Goal: Contribute content: Add original content to the website for others to see

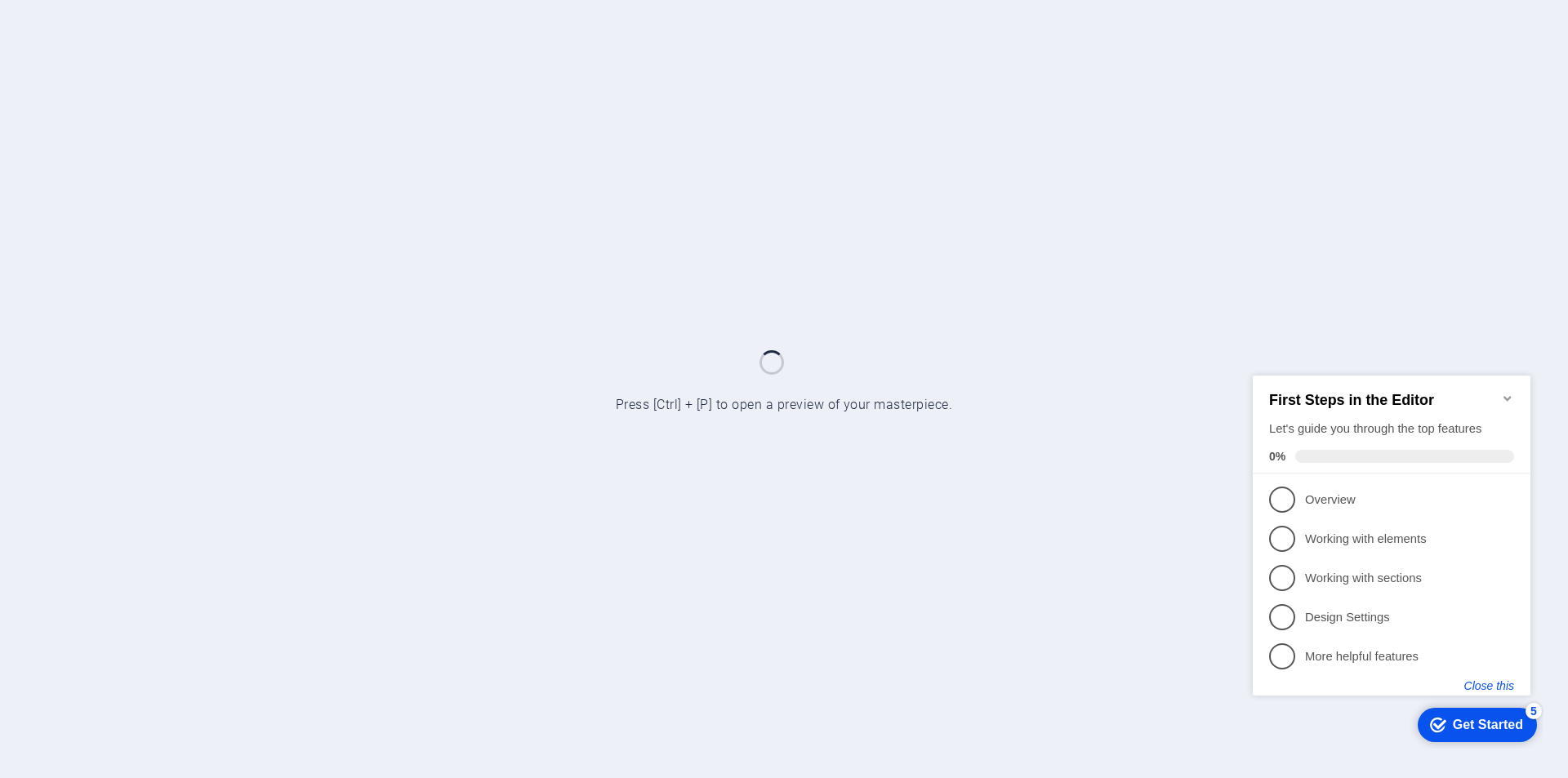
click at [1484, 687] on button "Close this" at bounding box center [1490, 685] width 50 height 13
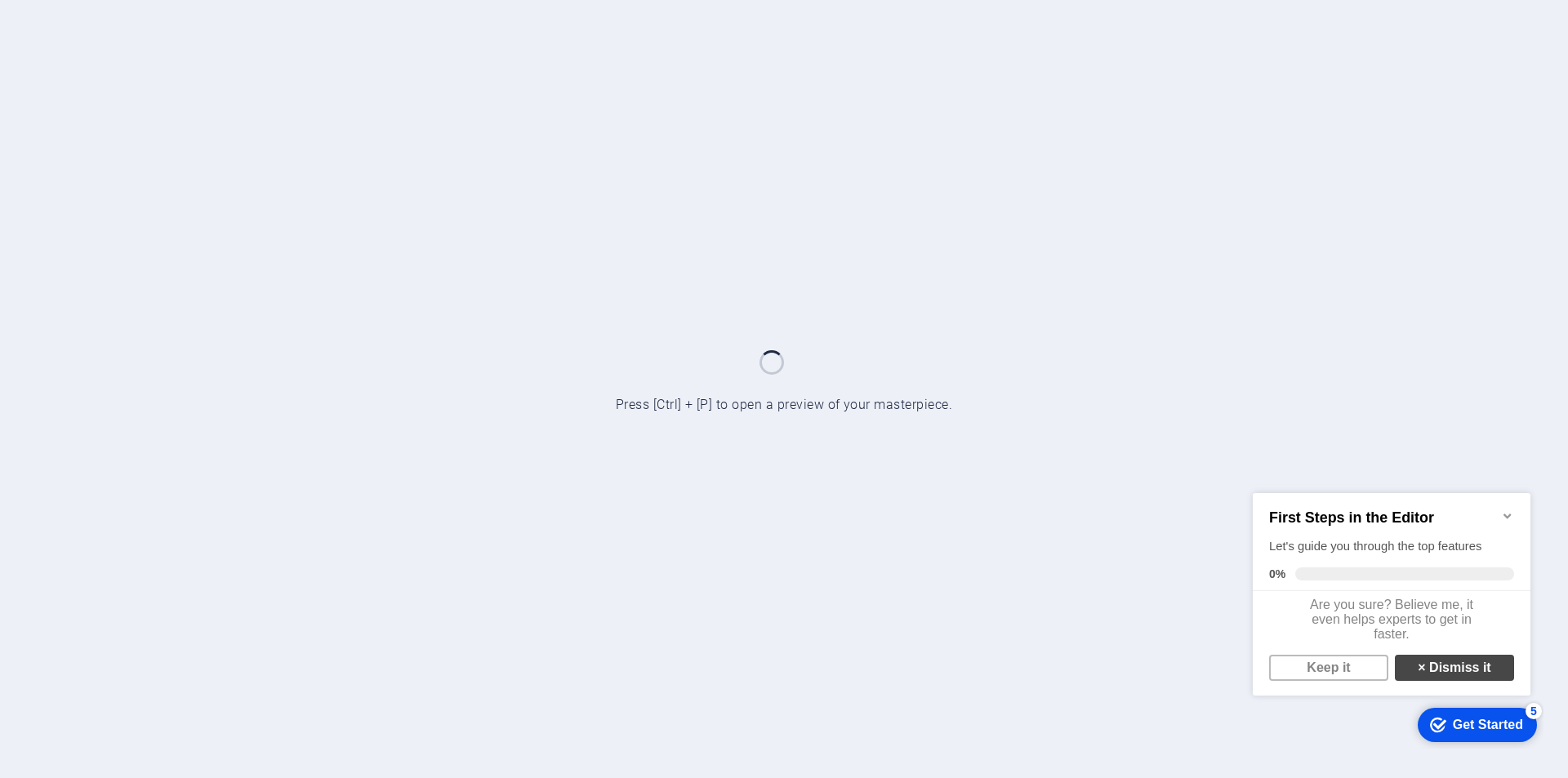
click at [1436, 679] on link "× Dismiss it" at bounding box center [1454, 667] width 119 height 26
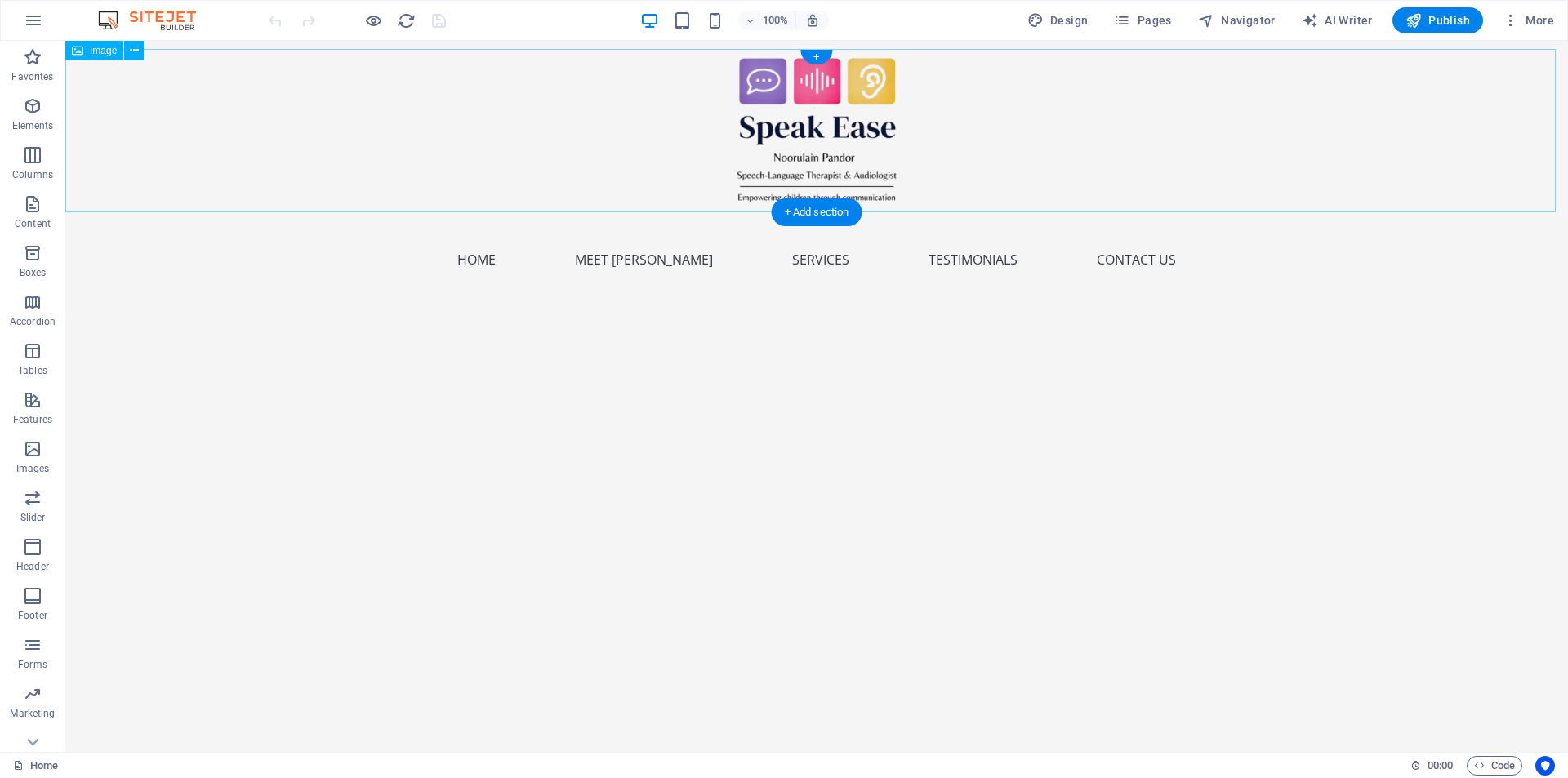
click at [784, 115] on figure at bounding box center [817, 130] width 1502 height 163
click at [805, 136] on figure at bounding box center [817, 130] width 1502 height 163
select select "px"
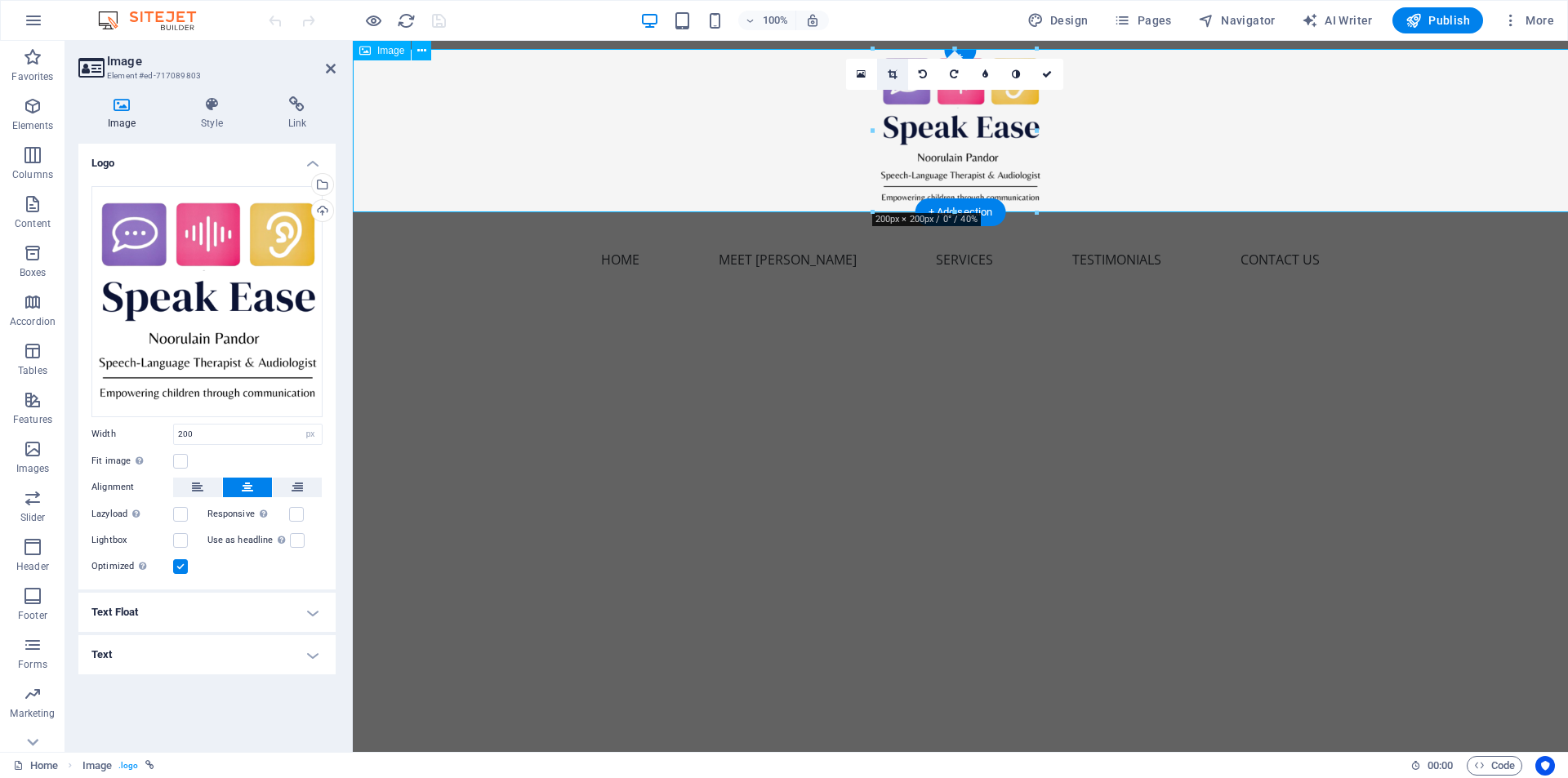
click at [893, 72] on icon at bounding box center [892, 74] width 9 height 10
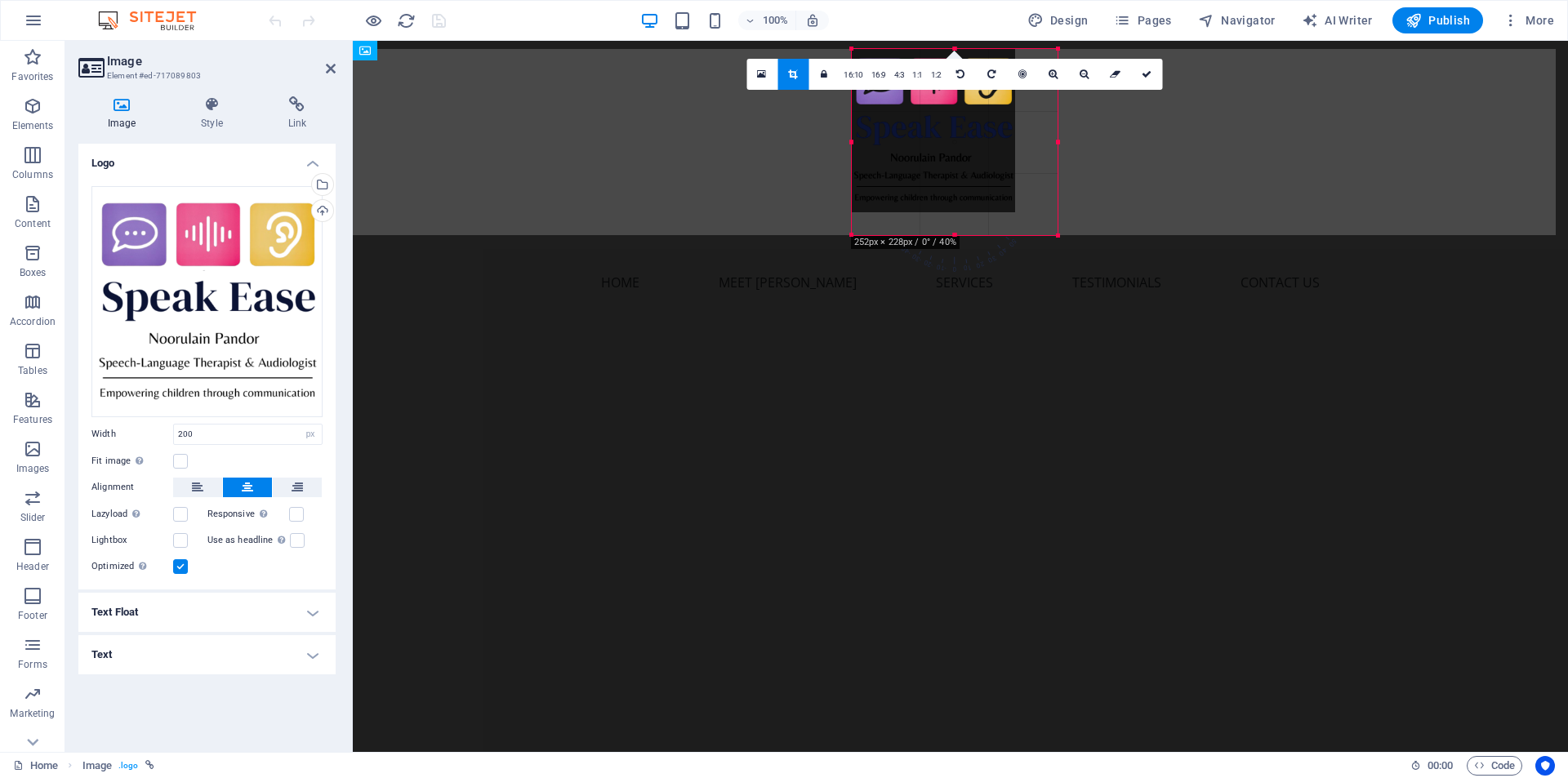
drag, startPoint x: 1038, startPoint y: 212, endPoint x: 727, endPoint y: 195, distance: 311.5
click at [1081, 235] on div "Drag here to replace the existing content. Press “Ctrl” if you want to create a…" at bounding box center [960, 396] width 1215 height 712
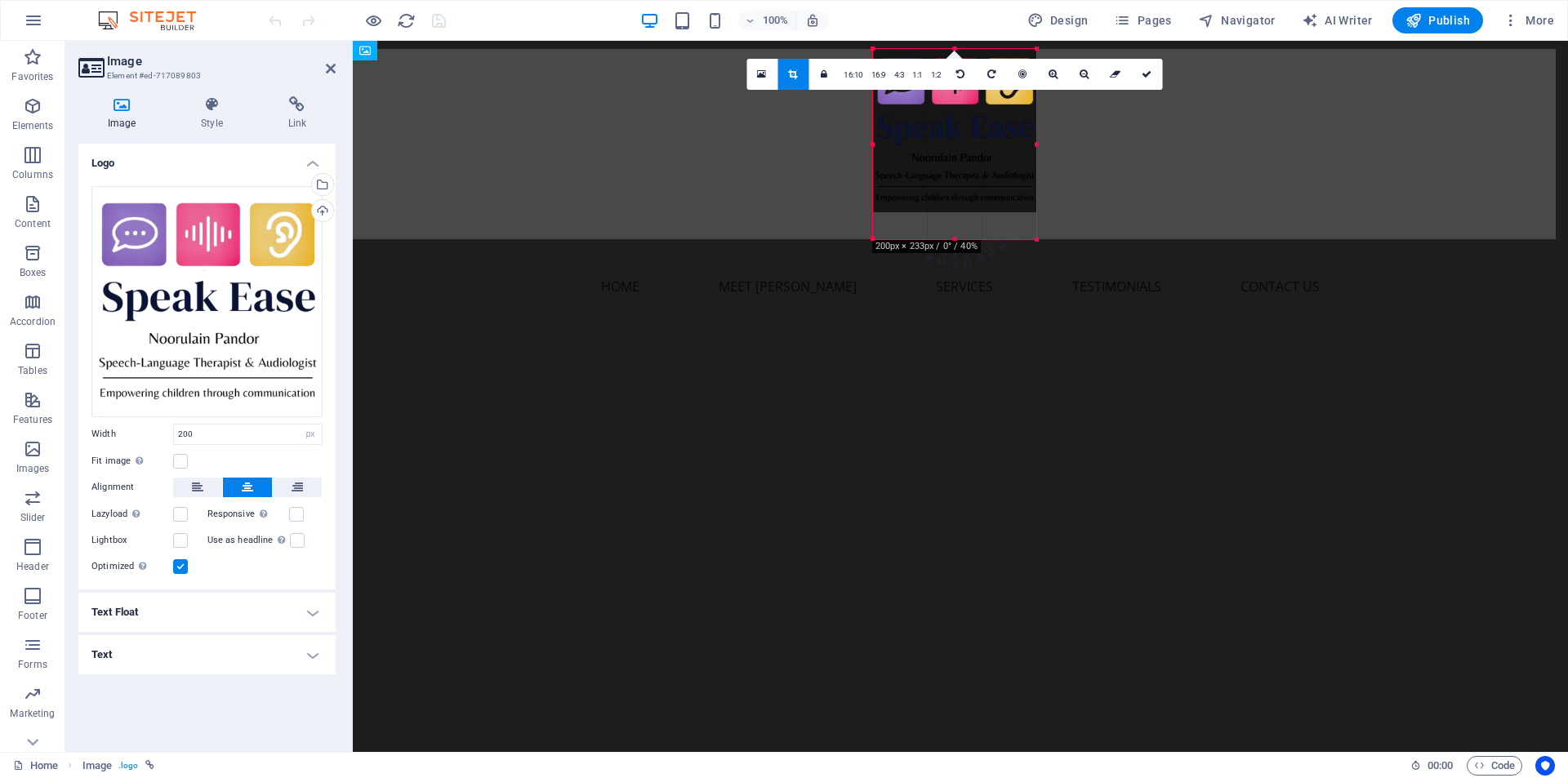
drag, startPoint x: 936, startPoint y: 210, endPoint x: 935, endPoint y: 238, distance: 28.0
click at [935, 238] on div at bounding box center [954, 240] width 163 height 6
click at [187, 433] on input "200" at bounding box center [247, 434] width 148 height 19
type input "250"
click at [186, 459] on label at bounding box center [181, 461] width 15 height 15
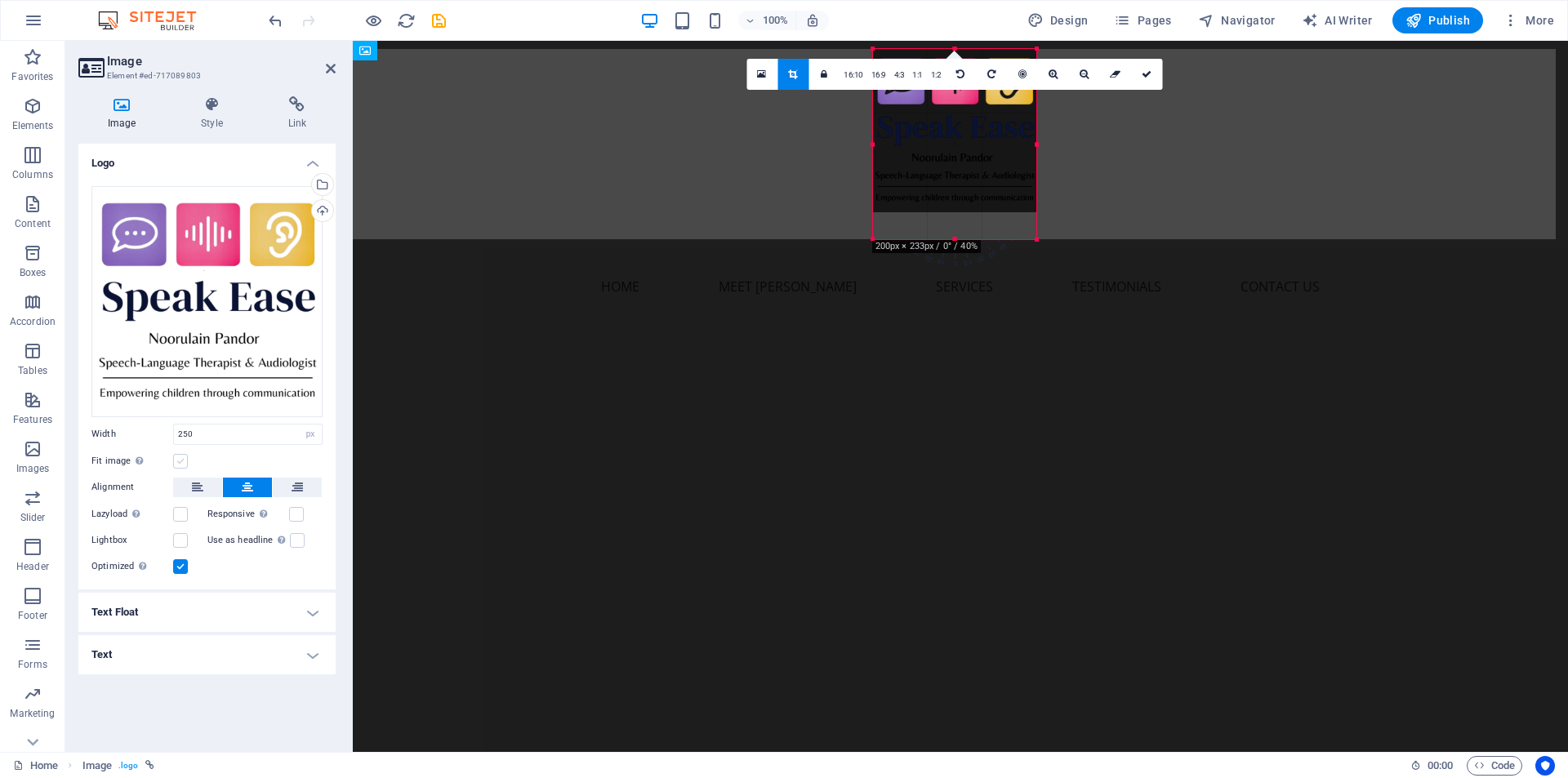
click at [0, 0] on input "Fit image Automatically fit image to a fixed width and height" at bounding box center [0, 0] width 0 height 0
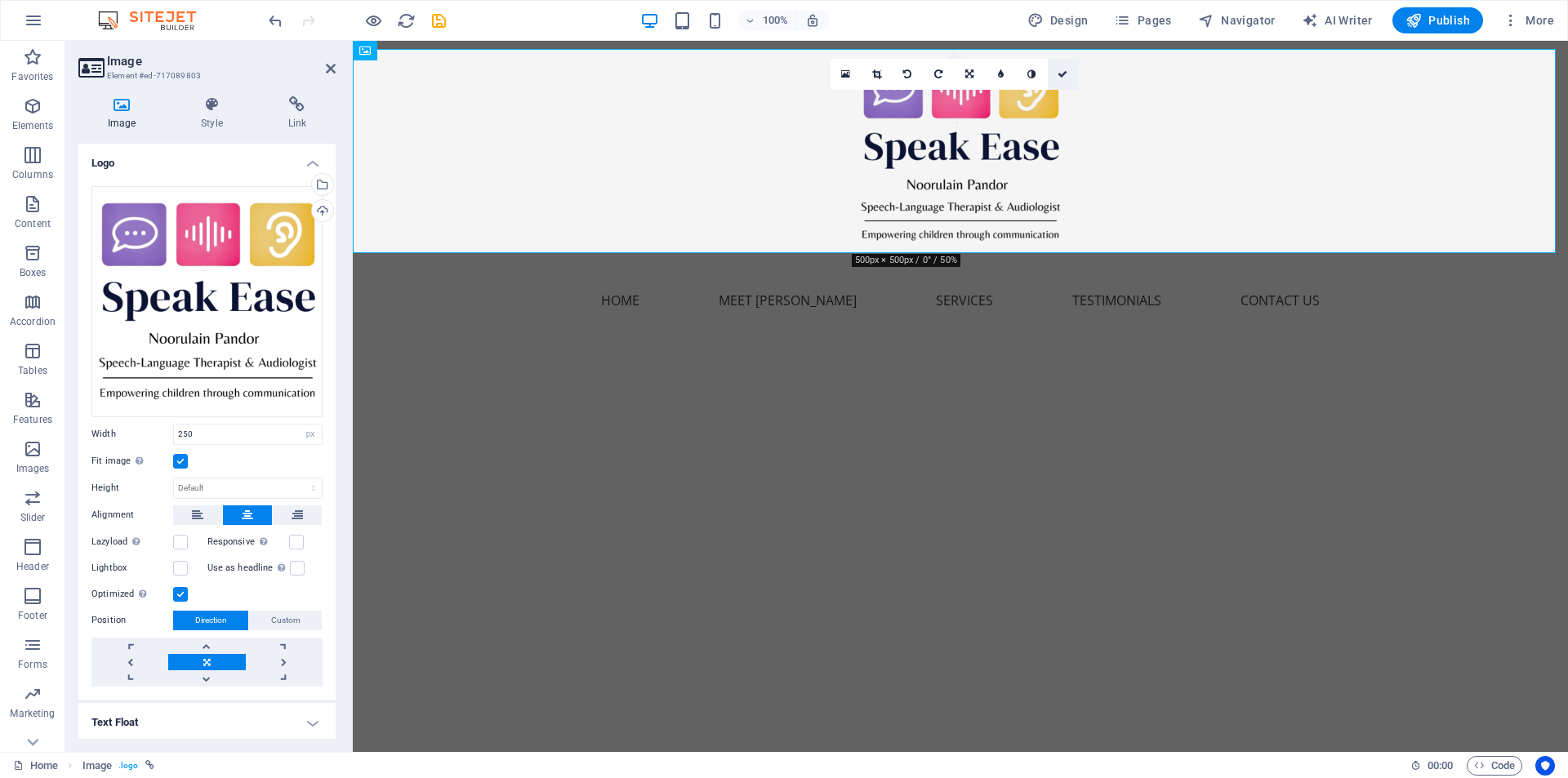
click at [1060, 72] on icon at bounding box center [1062, 74] width 10 height 10
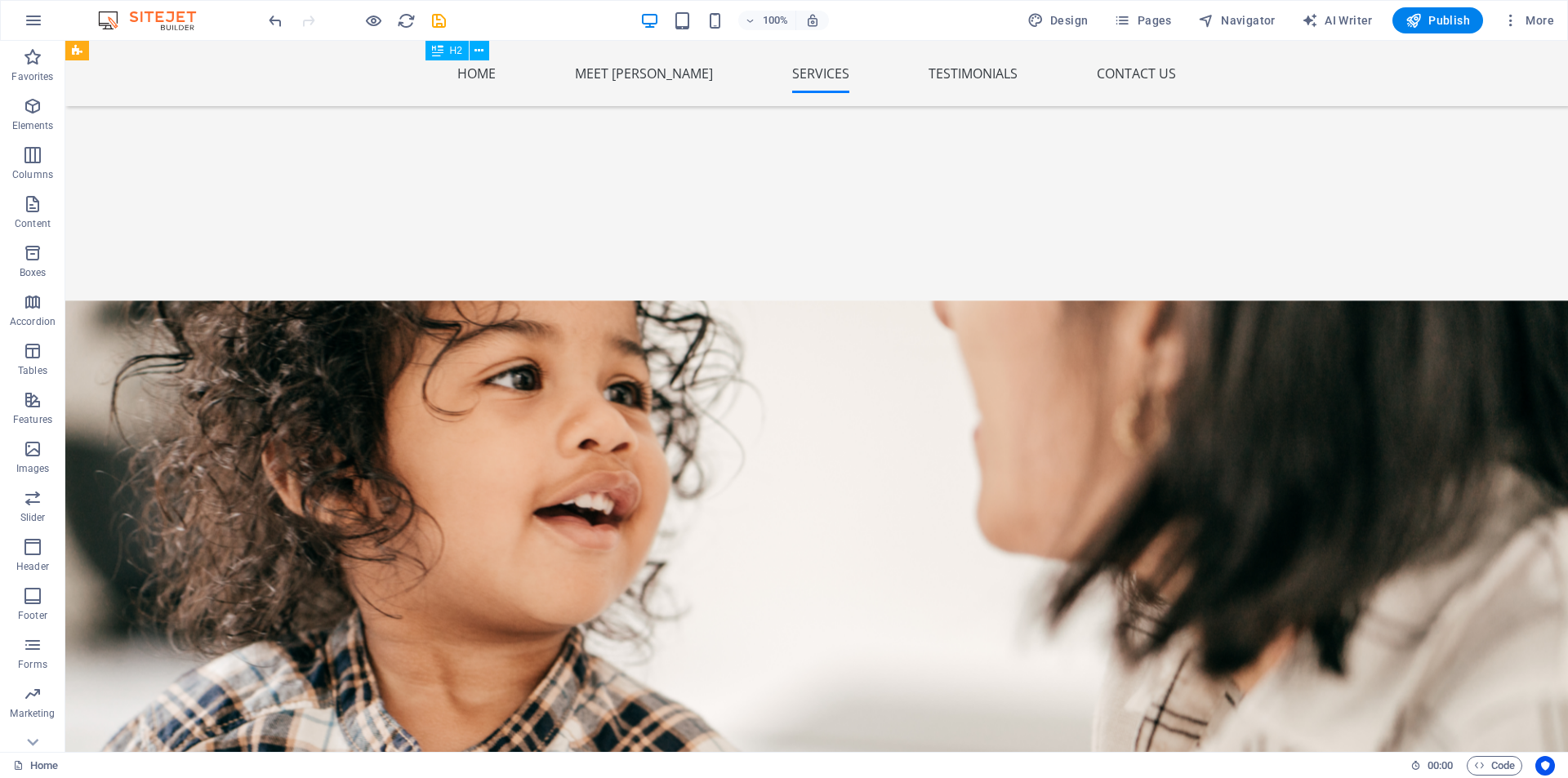
scroll to position [2450, 0]
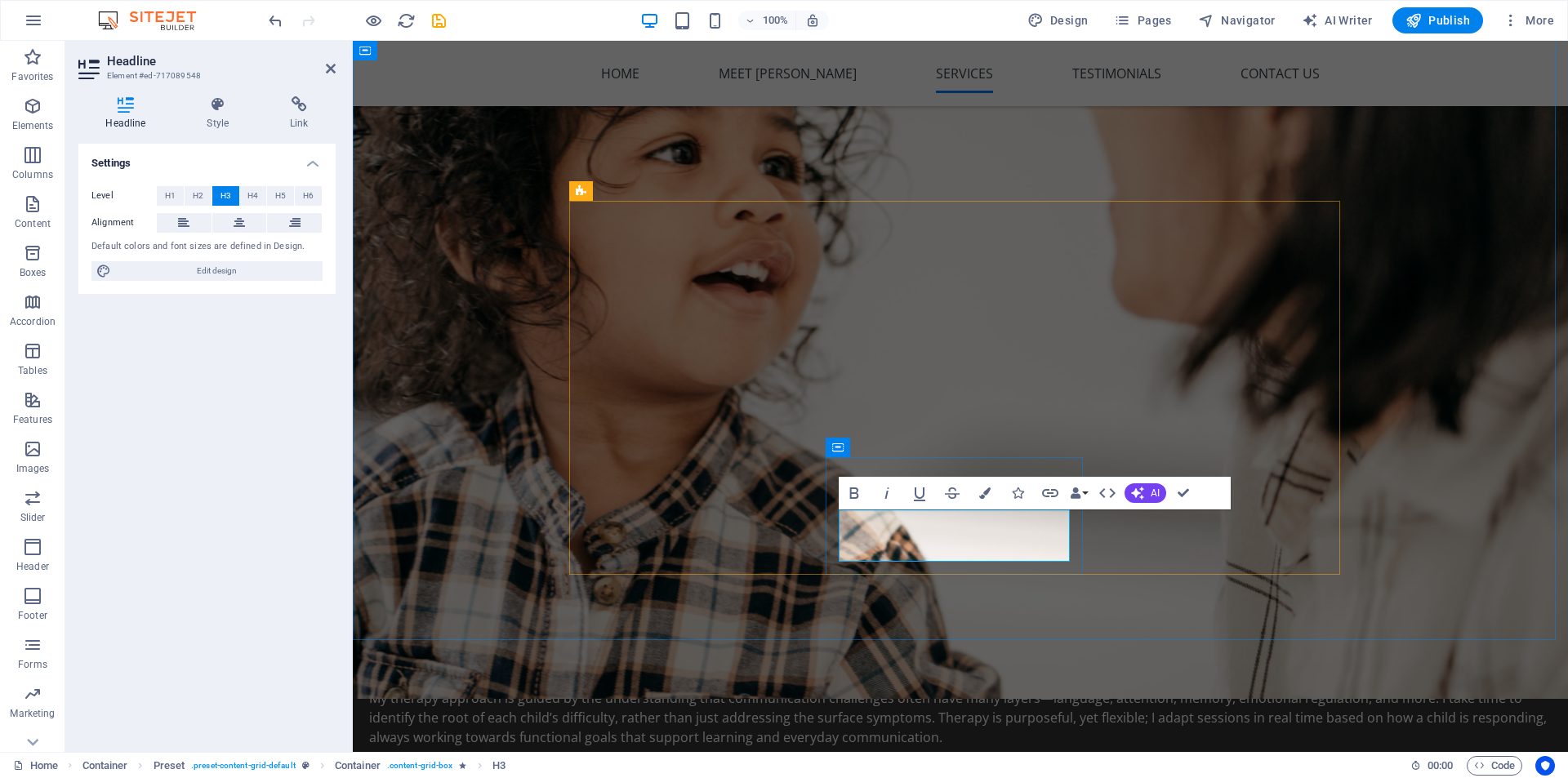
scroll to position [2375, 0]
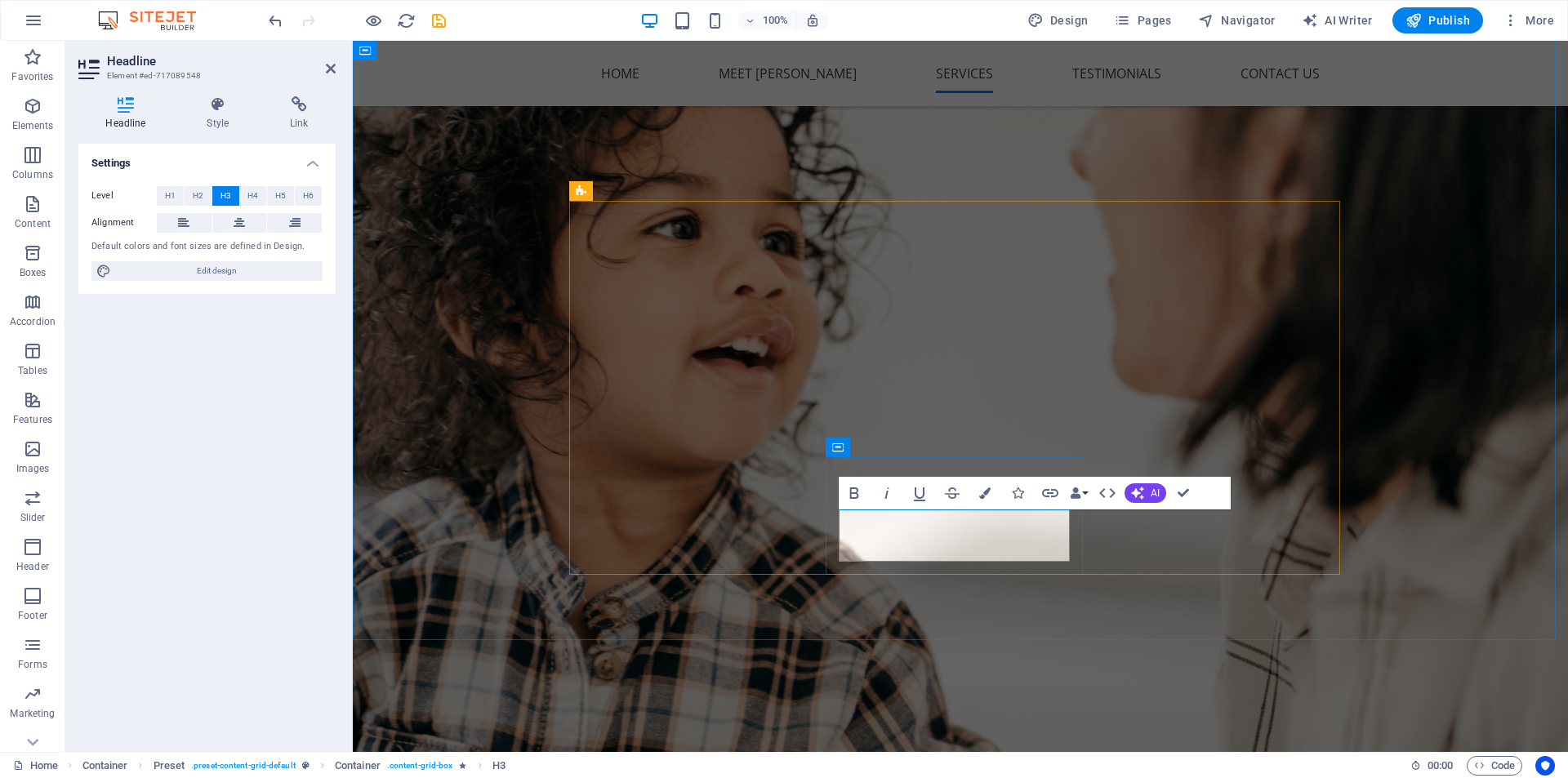
drag, startPoint x: 1182, startPoint y: 489, endPoint x: 628, endPoint y: 349, distance: 571.4
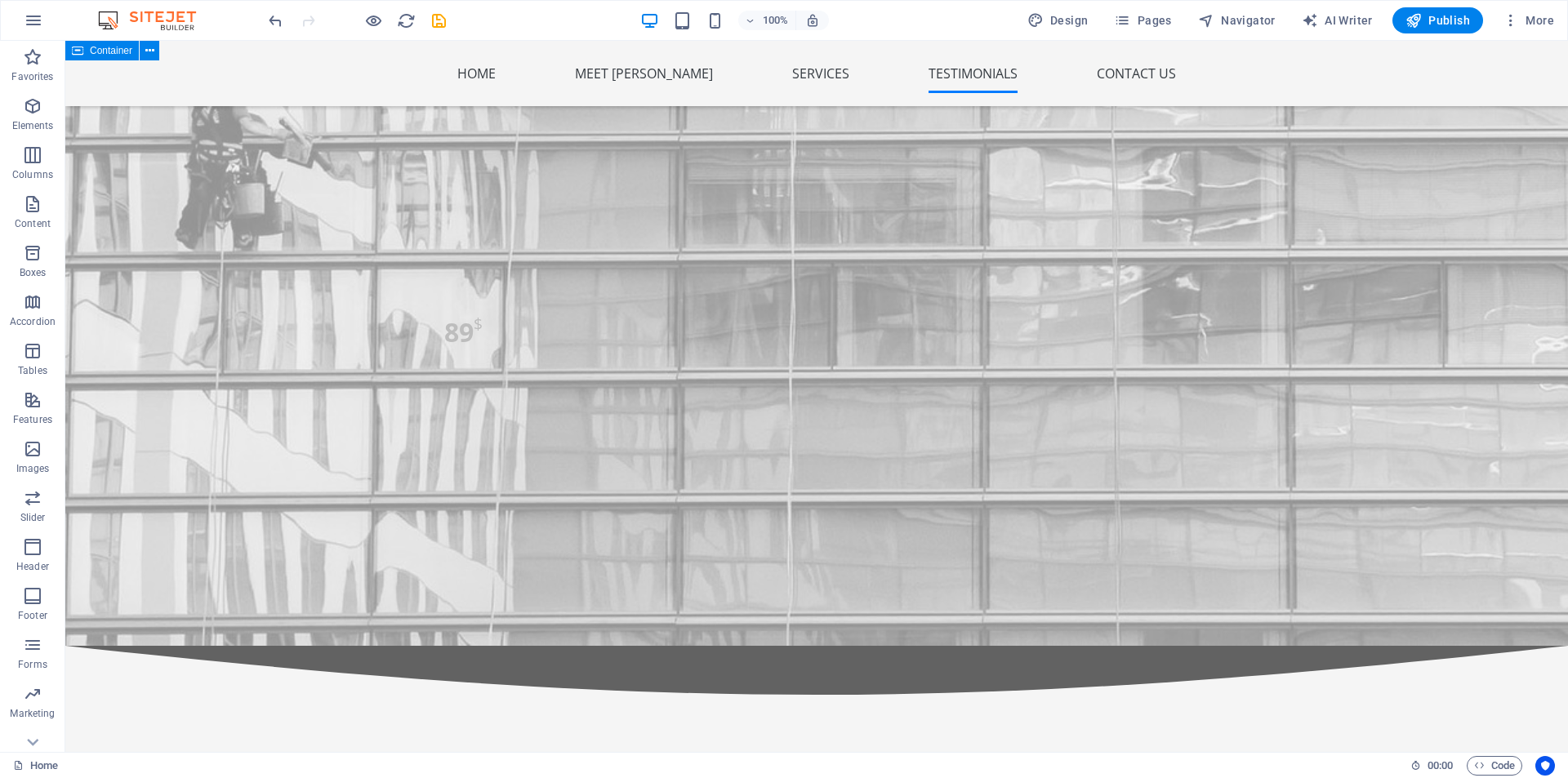
scroll to position [5580, 0]
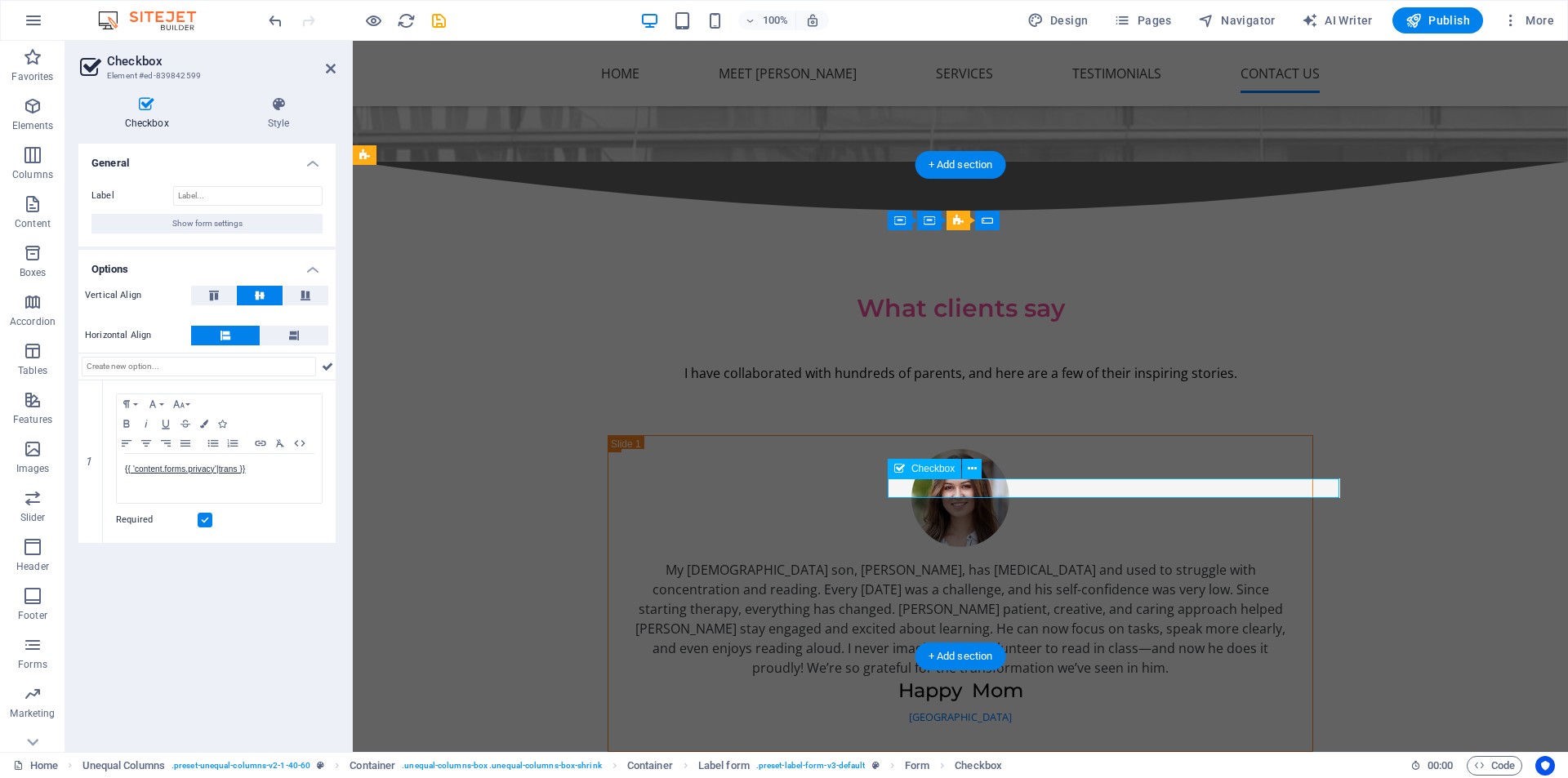
scroll to position [5504, 0]
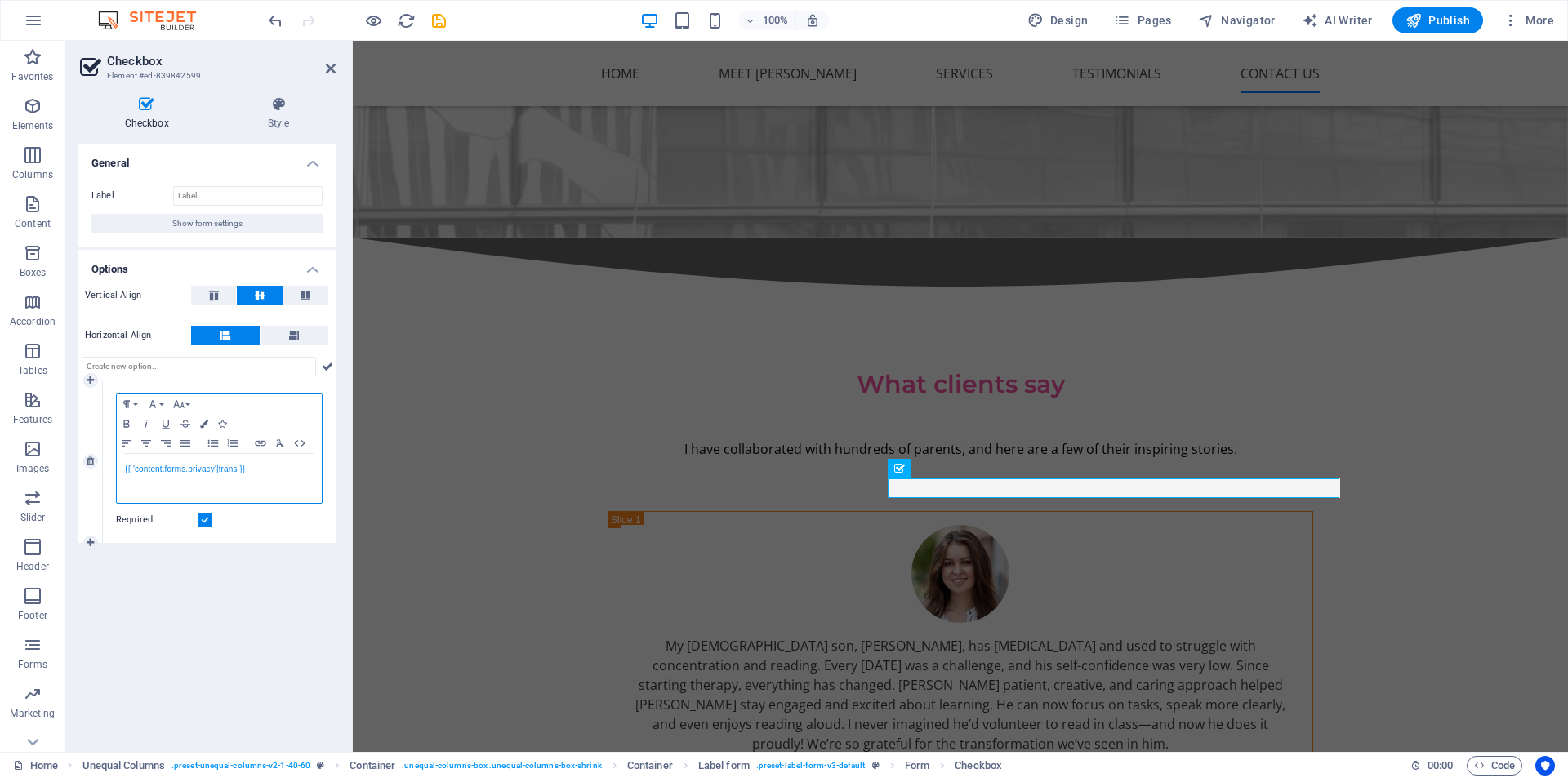
click at [156, 465] on link "{{ 'content.forms.privacy'|trans }}" at bounding box center [185, 470] width 120 height 9
click at [183, 500] on icon "button" at bounding box center [185, 497] width 19 height 19
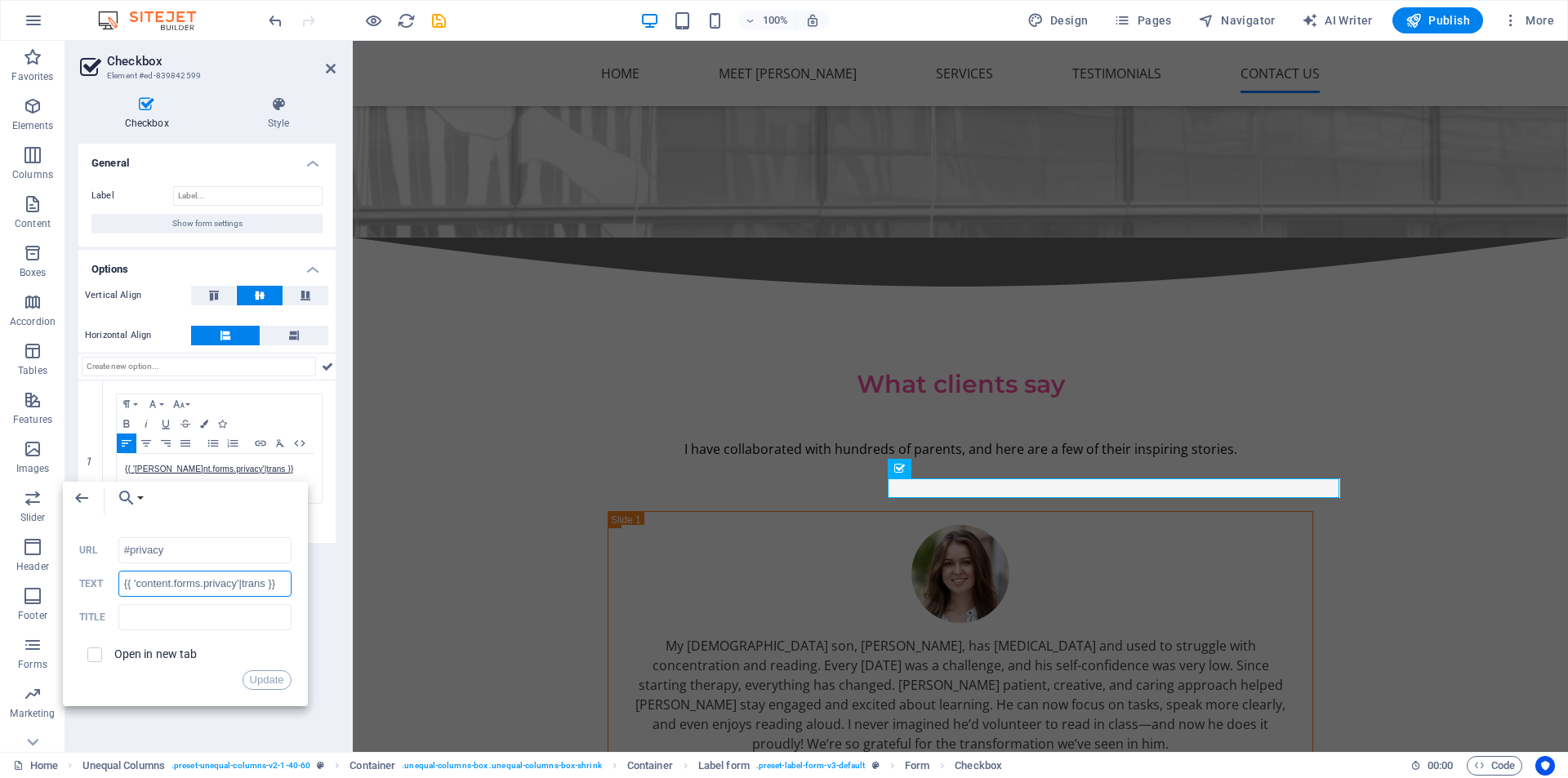
drag, startPoint x: 121, startPoint y: 582, endPoint x: 287, endPoint y: 587, distance: 166.1
click at [287, 587] on input "{{ 'content.forms.privacy'|trans }}" at bounding box center [205, 584] width 174 height 26
click at [176, 585] on input "I have read the privacy contend" at bounding box center [205, 584] width 174 height 26
type input "I have read & understood the formsivacy contend"
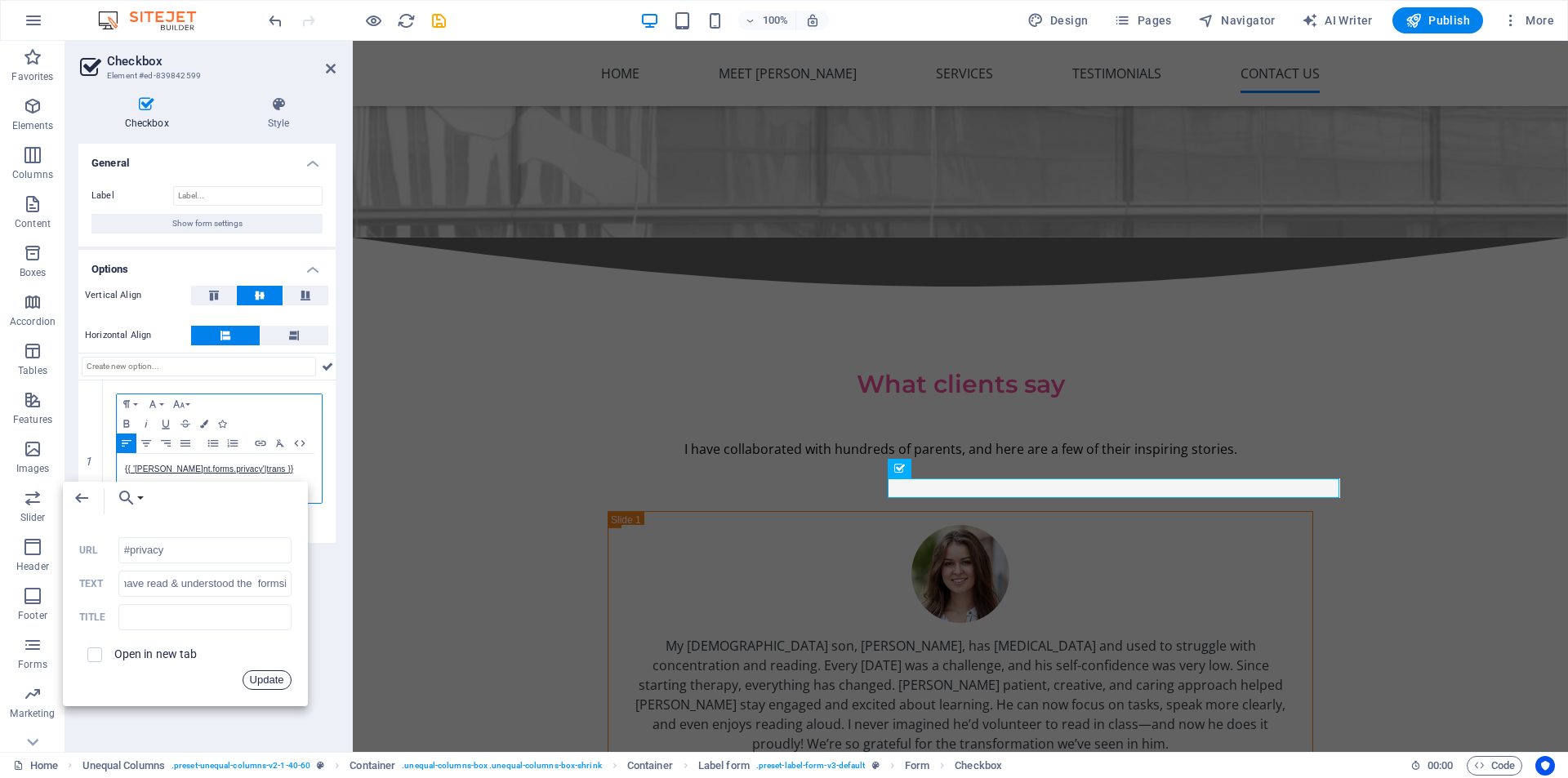
click at [263, 677] on button "Update" at bounding box center [267, 679] width 49 height 19
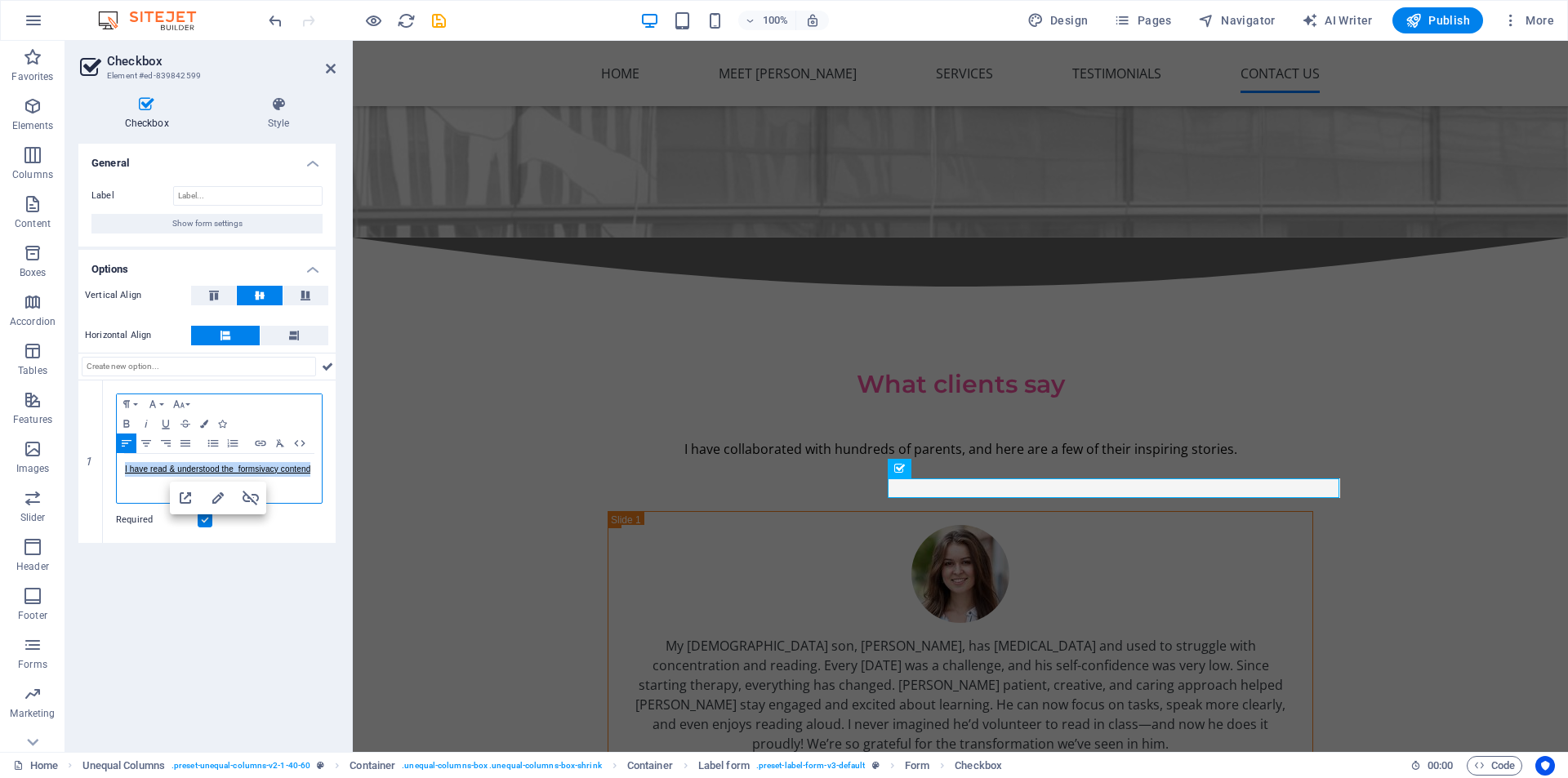
scroll to position [0, 0]
click at [259, 471] on link "I have read & understood the formsivacy contend" at bounding box center [217, 470] width 186 height 9
click at [293, 470] on link "I have read & understood the pivacy contend" at bounding box center [209, 470] width 169 height 9
click at [268, 472] on link "I have read & understood the pivacy contend" at bounding box center [209, 470] width 169 height 9
click at [293, 470] on link "I have read & understood the pivacy contend" at bounding box center [209, 470] width 169 height 9
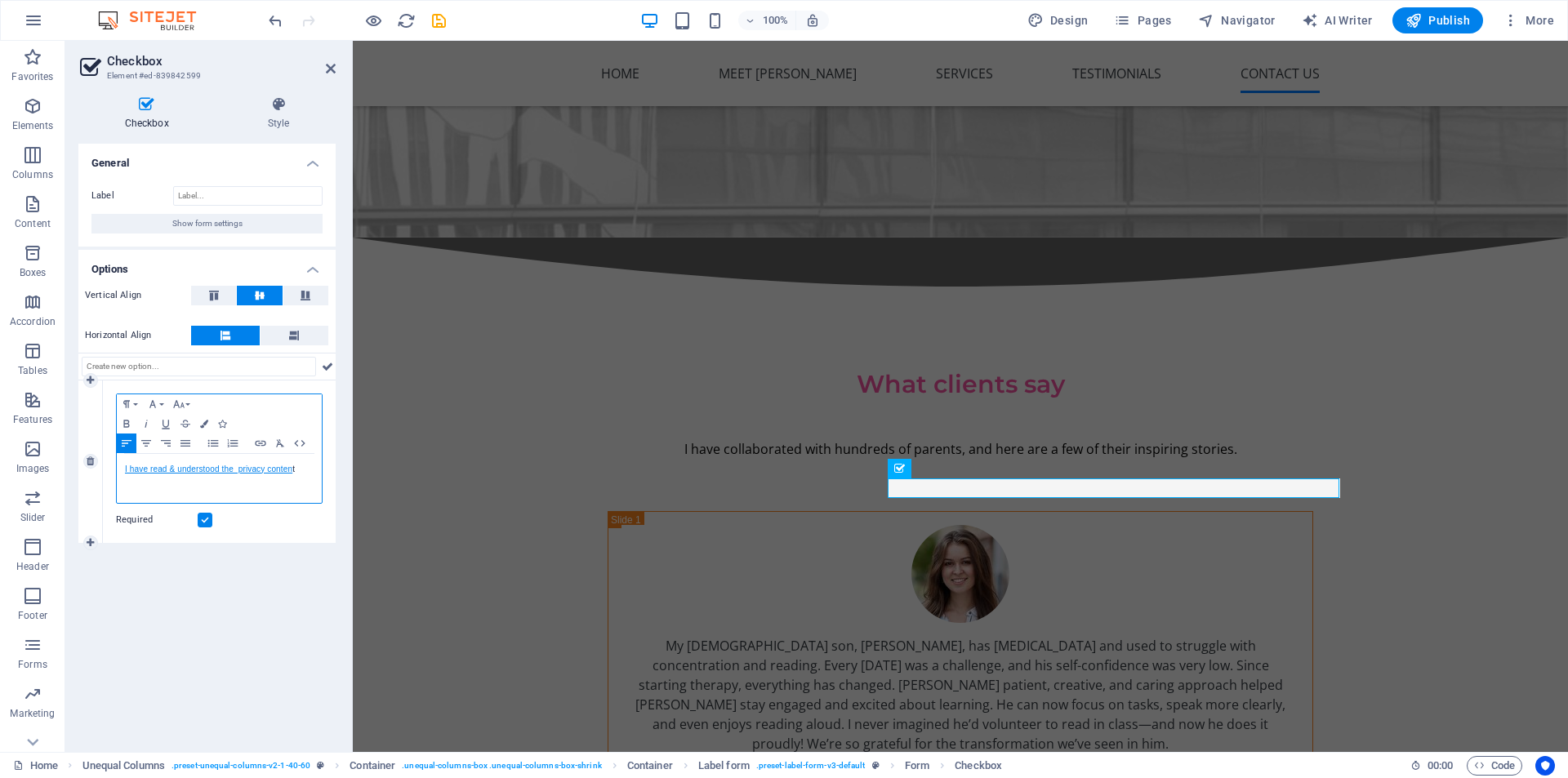
click at [238, 472] on link "I have read & understood the privacy conten" at bounding box center [208, 470] width 167 height 9
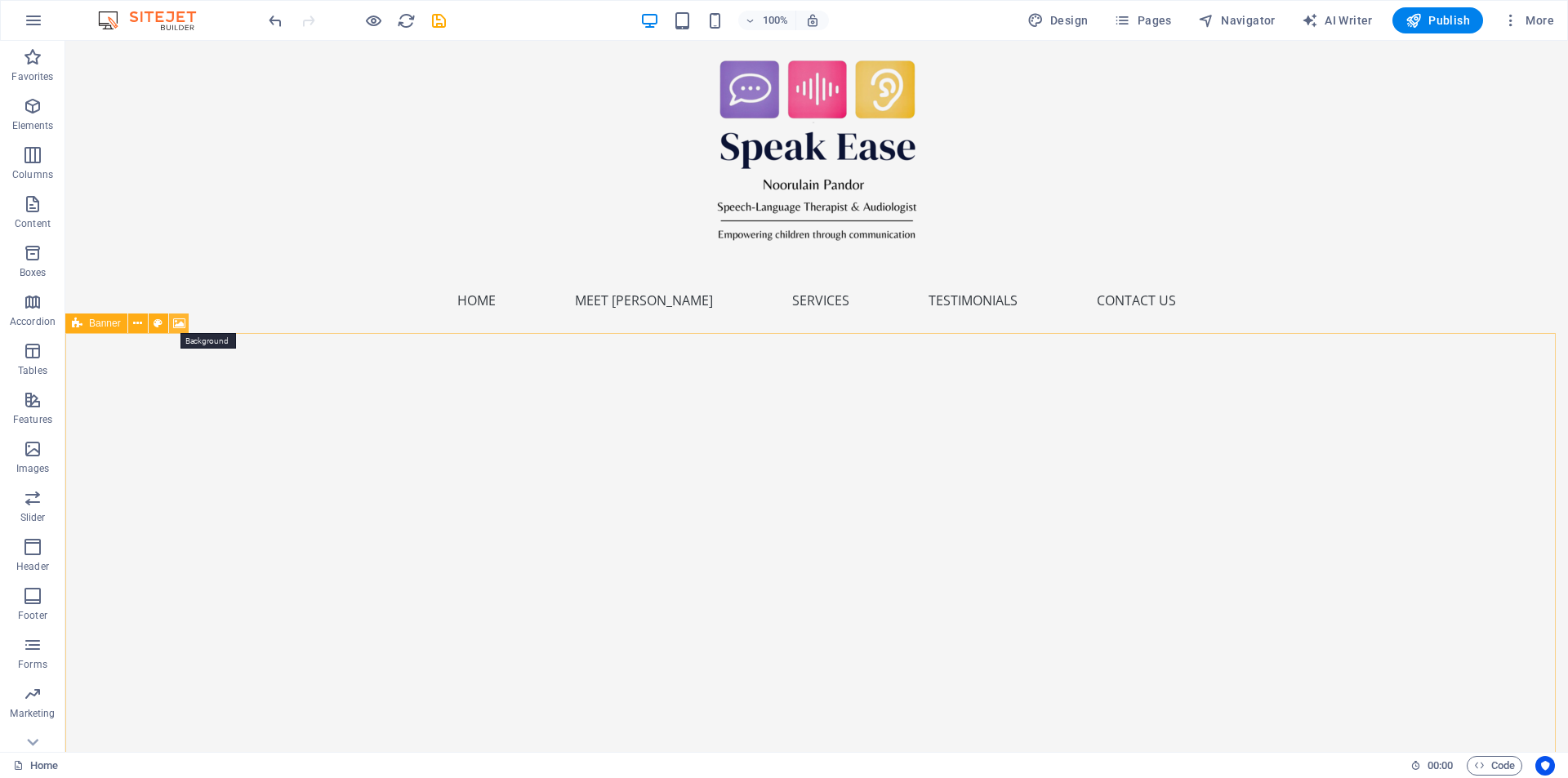
click at [174, 329] on icon at bounding box center [179, 324] width 12 height 18
select select "ms"
select select "s"
select select "progressive"
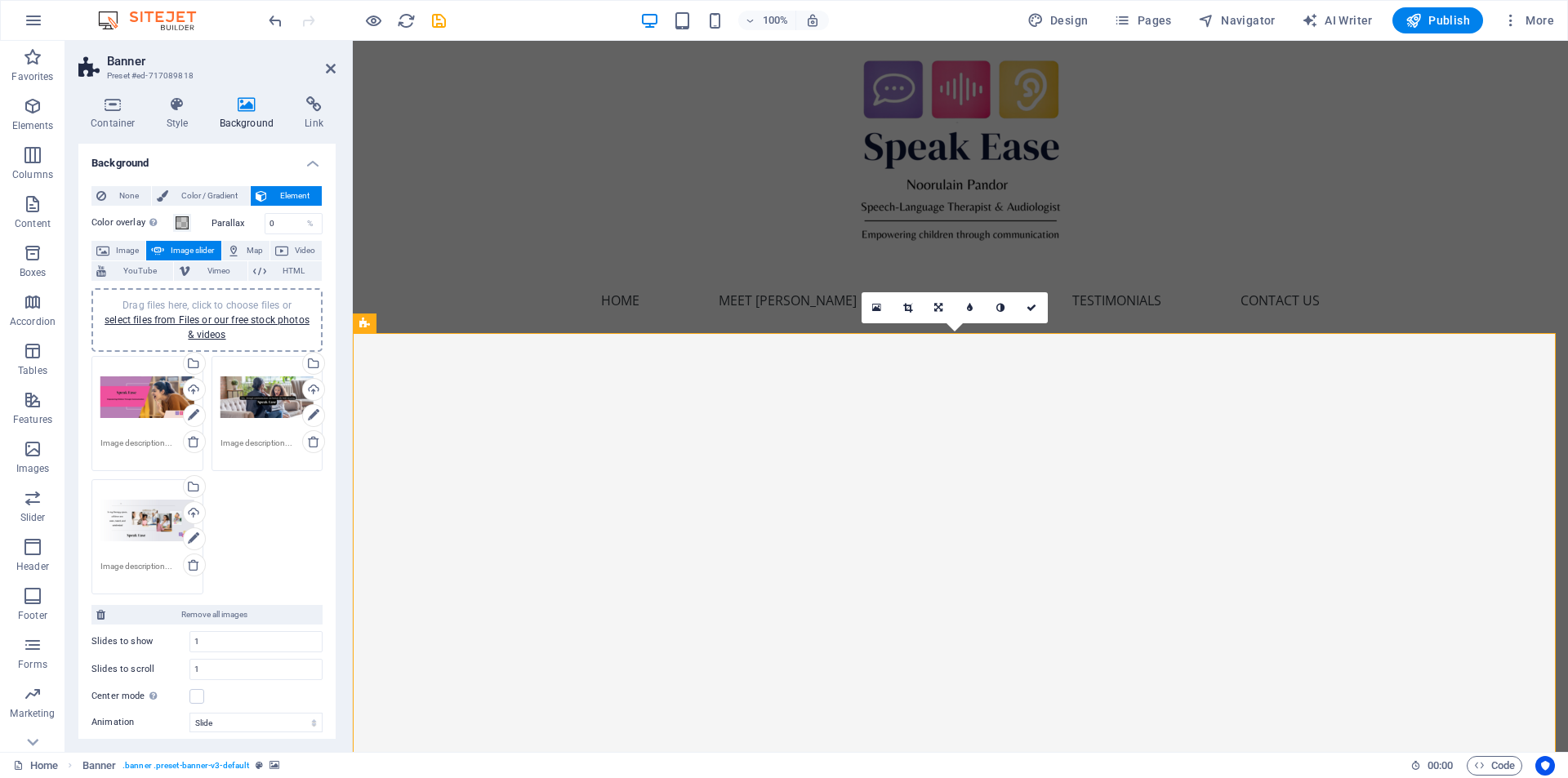
click at [278, 400] on div "Drag files here, click to choose files or select files from Files or our free s…" at bounding box center [268, 398] width 94 height 66
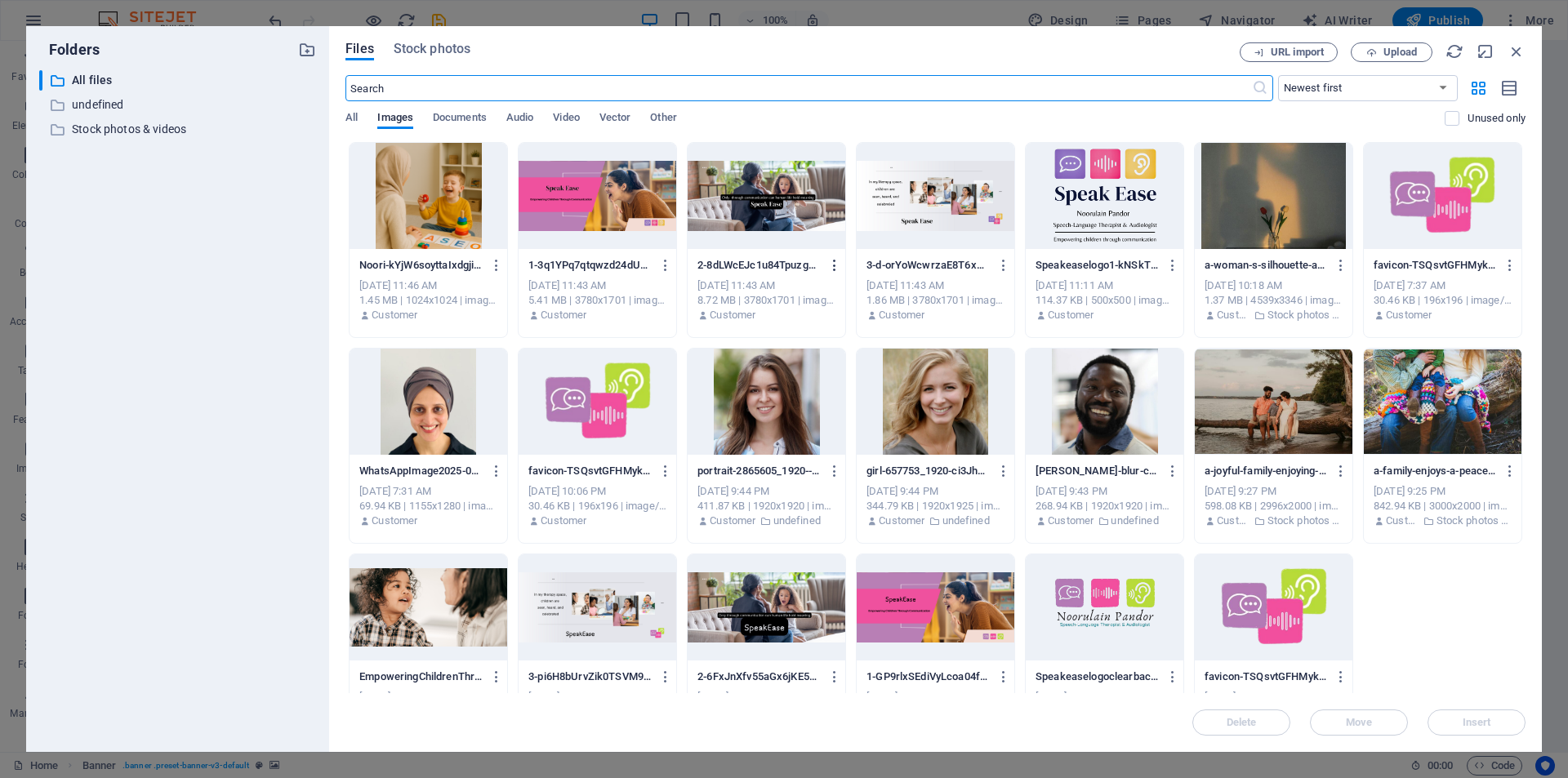
click at [832, 269] on icon "button" at bounding box center [834, 266] width 16 height 15
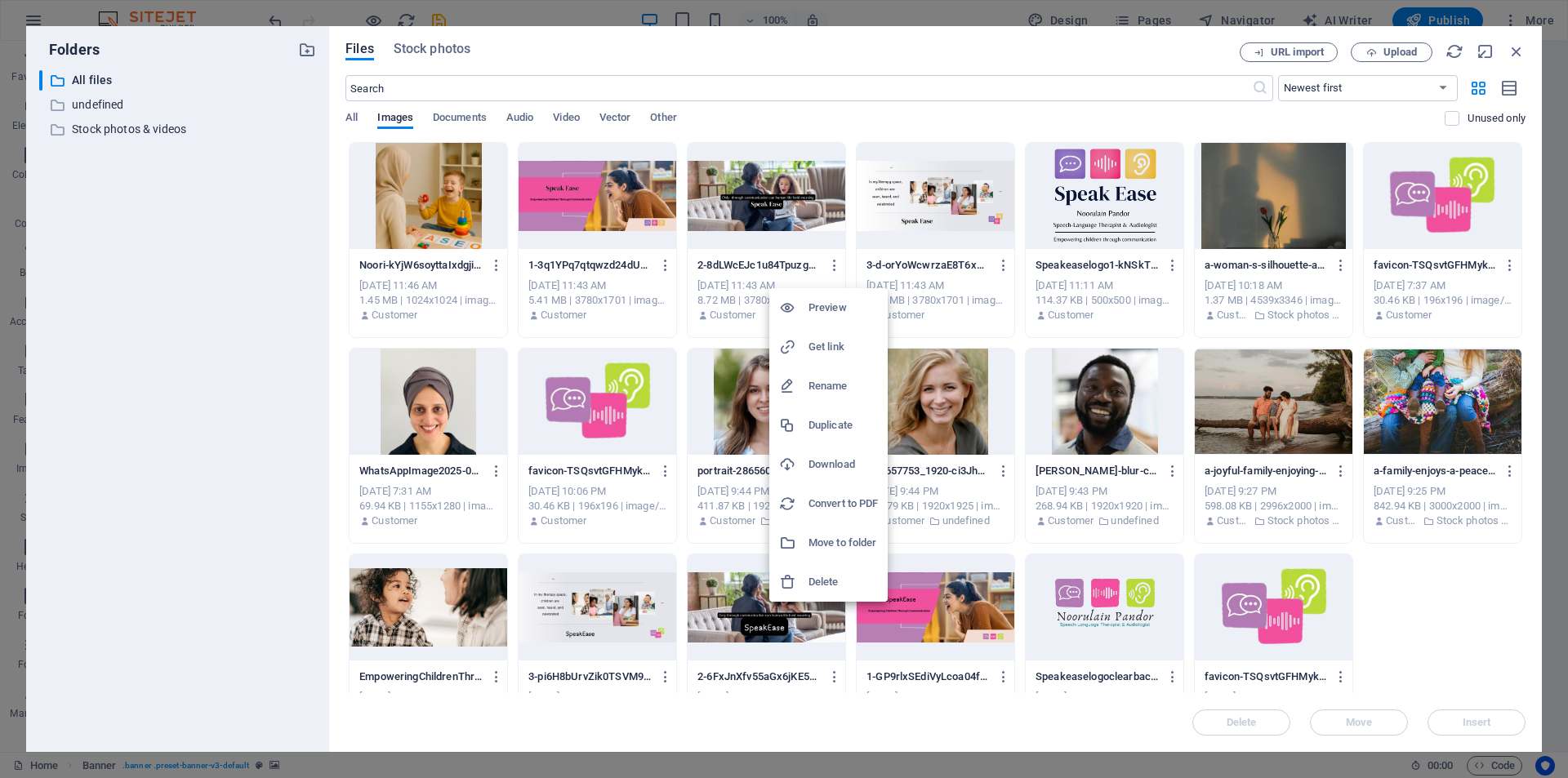
click at [820, 581] on h6 "Delete" at bounding box center [843, 581] width 69 height 19
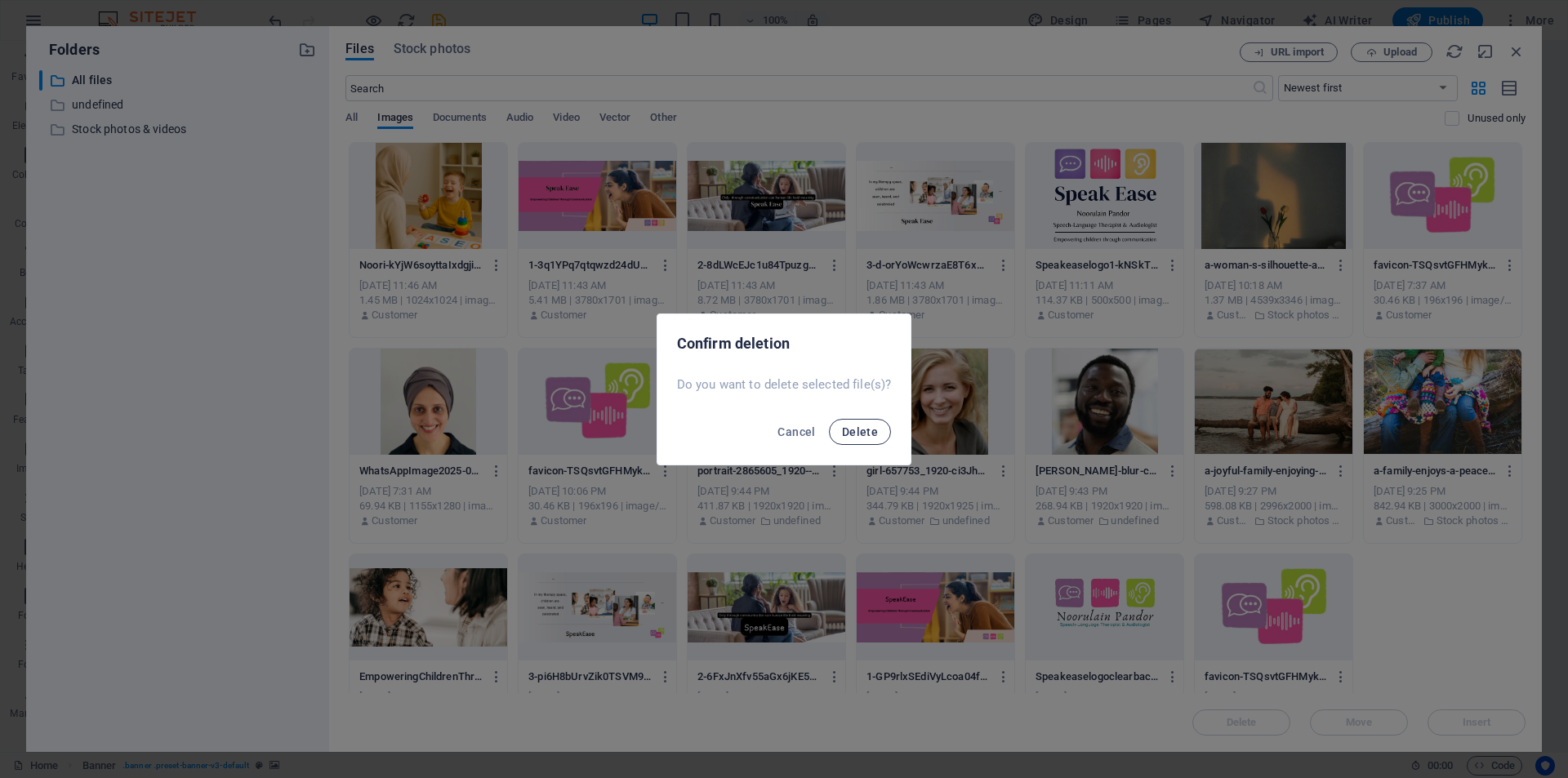
click at [868, 429] on span "Delete" at bounding box center [859, 432] width 36 height 13
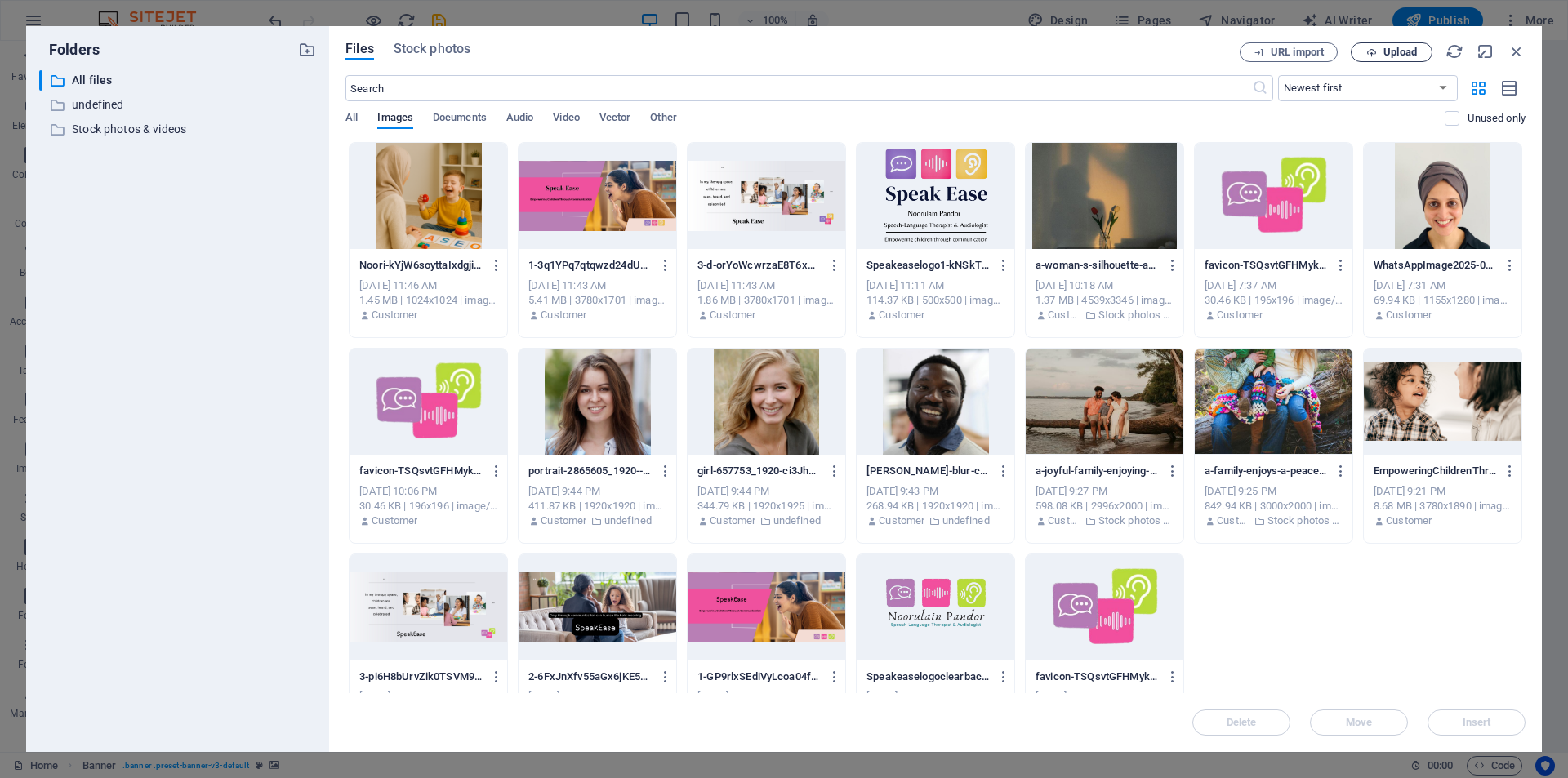
click at [1375, 48] on icon "button" at bounding box center [1371, 53] width 11 height 11
click at [1347, 604] on div "Noori-kYjW6soyttaIxdgjiAqNBg.png Noori-kYjW6soyttaIxdgjiAqNBg.png [DATE] 11:46 …" at bounding box center [935, 446] width 1180 height 607
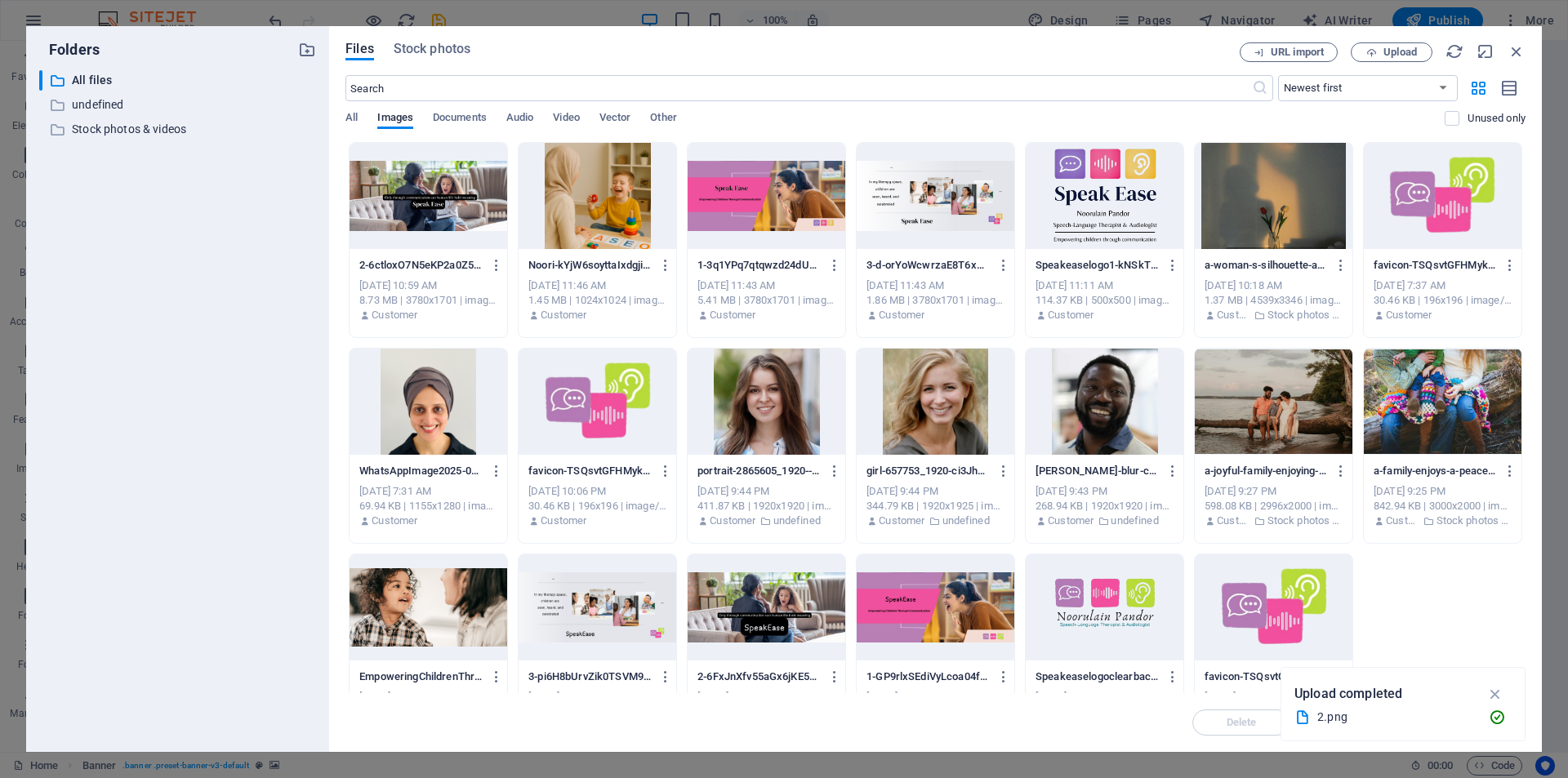
click at [453, 210] on div at bounding box center [428, 196] width 158 height 106
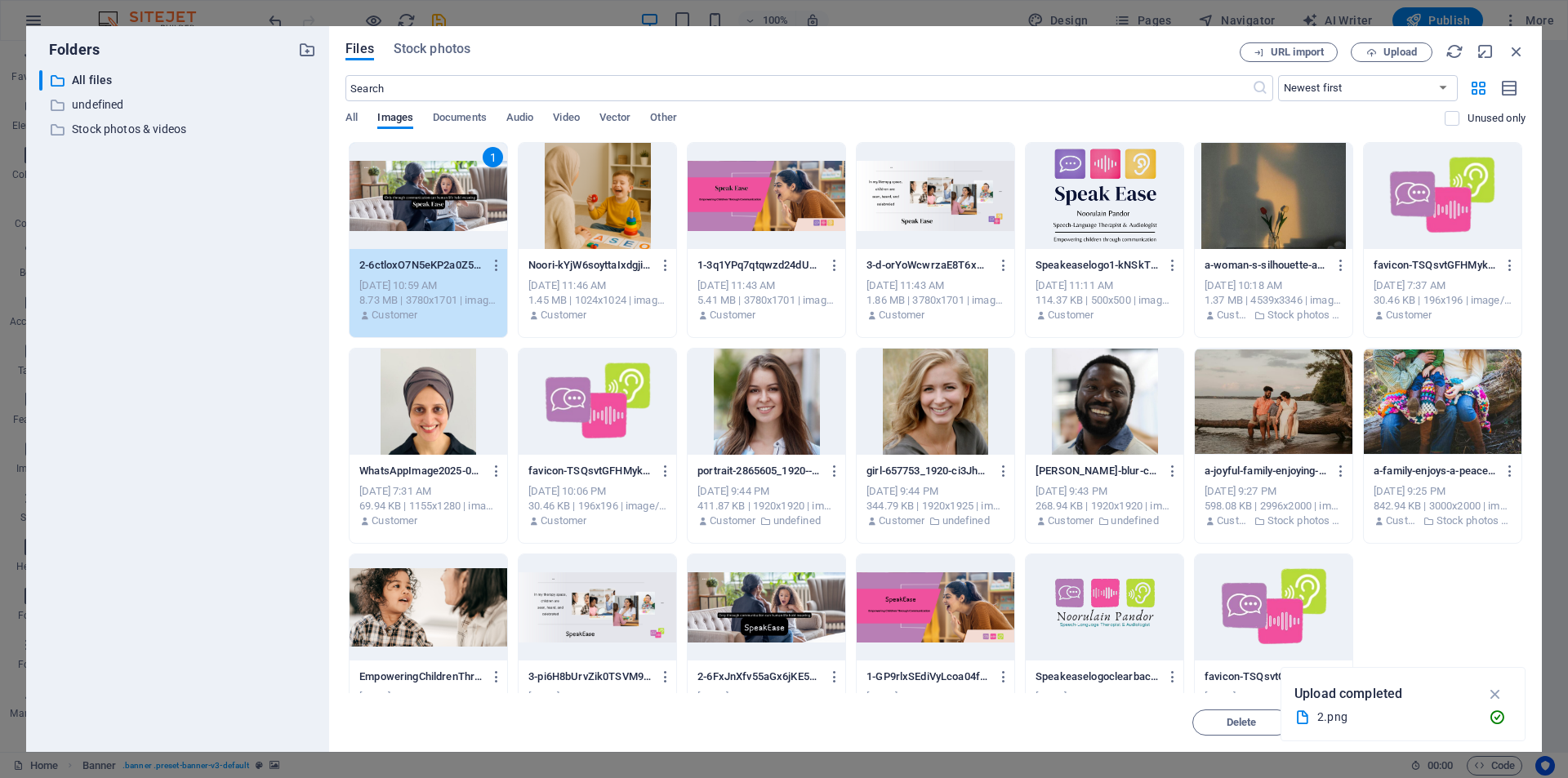
click at [453, 210] on div "1" at bounding box center [428, 196] width 158 height 106
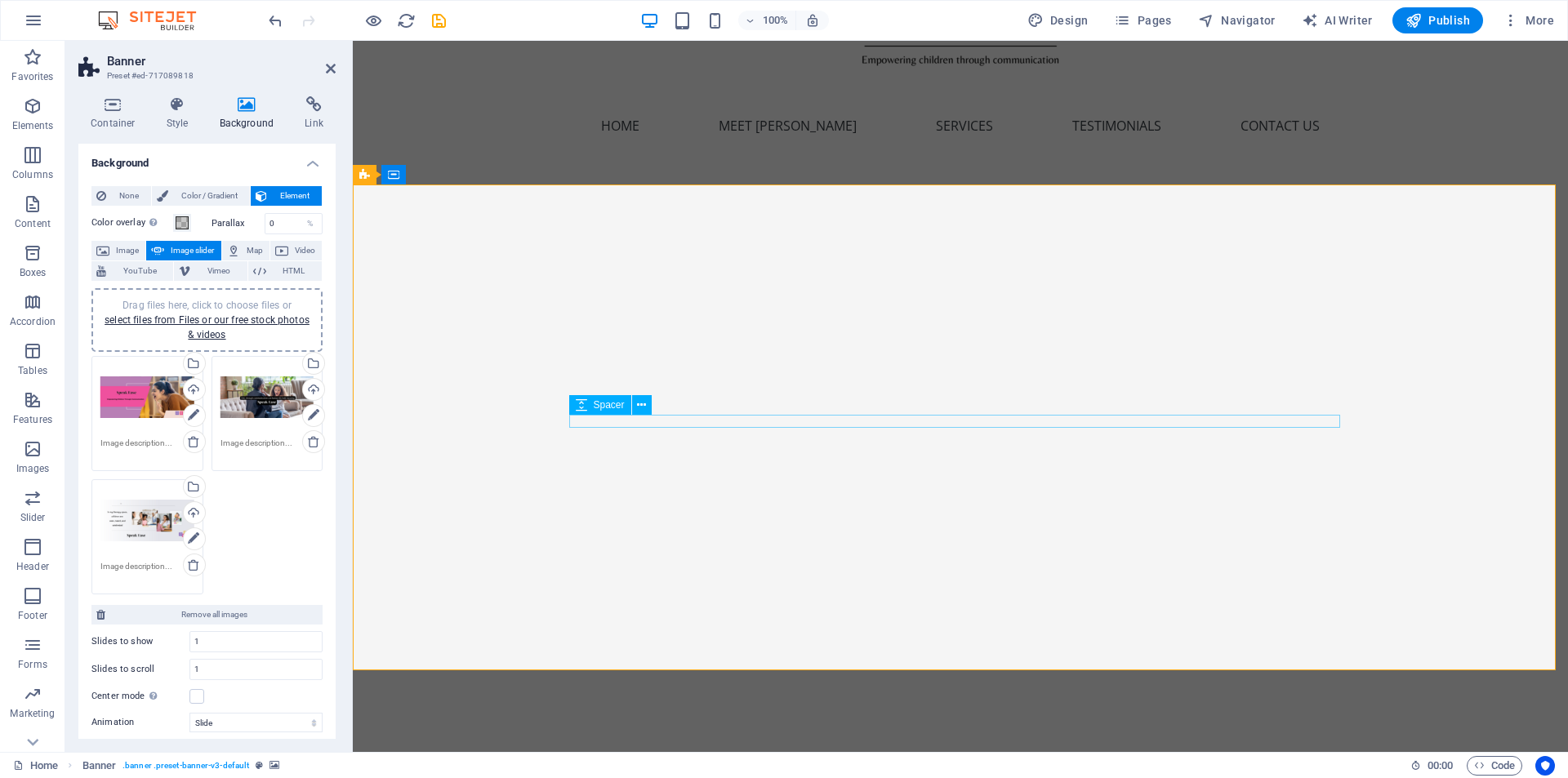
scroll to position [137, 0]
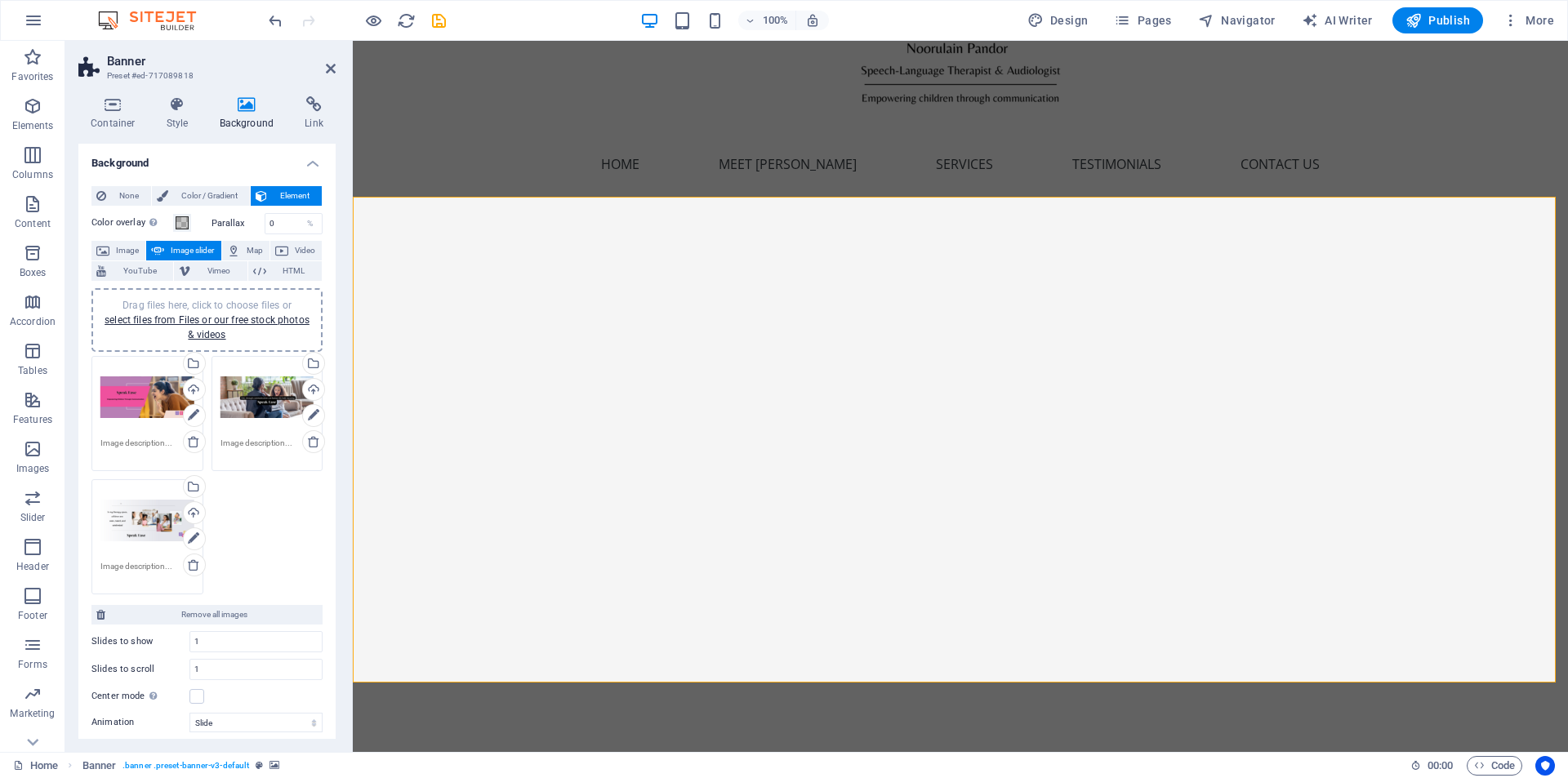
click at [260, 398] on div "Drag files here, click to choose files or select files from Files or our free s…" at bounding box center [268, 398] width 94 height 66
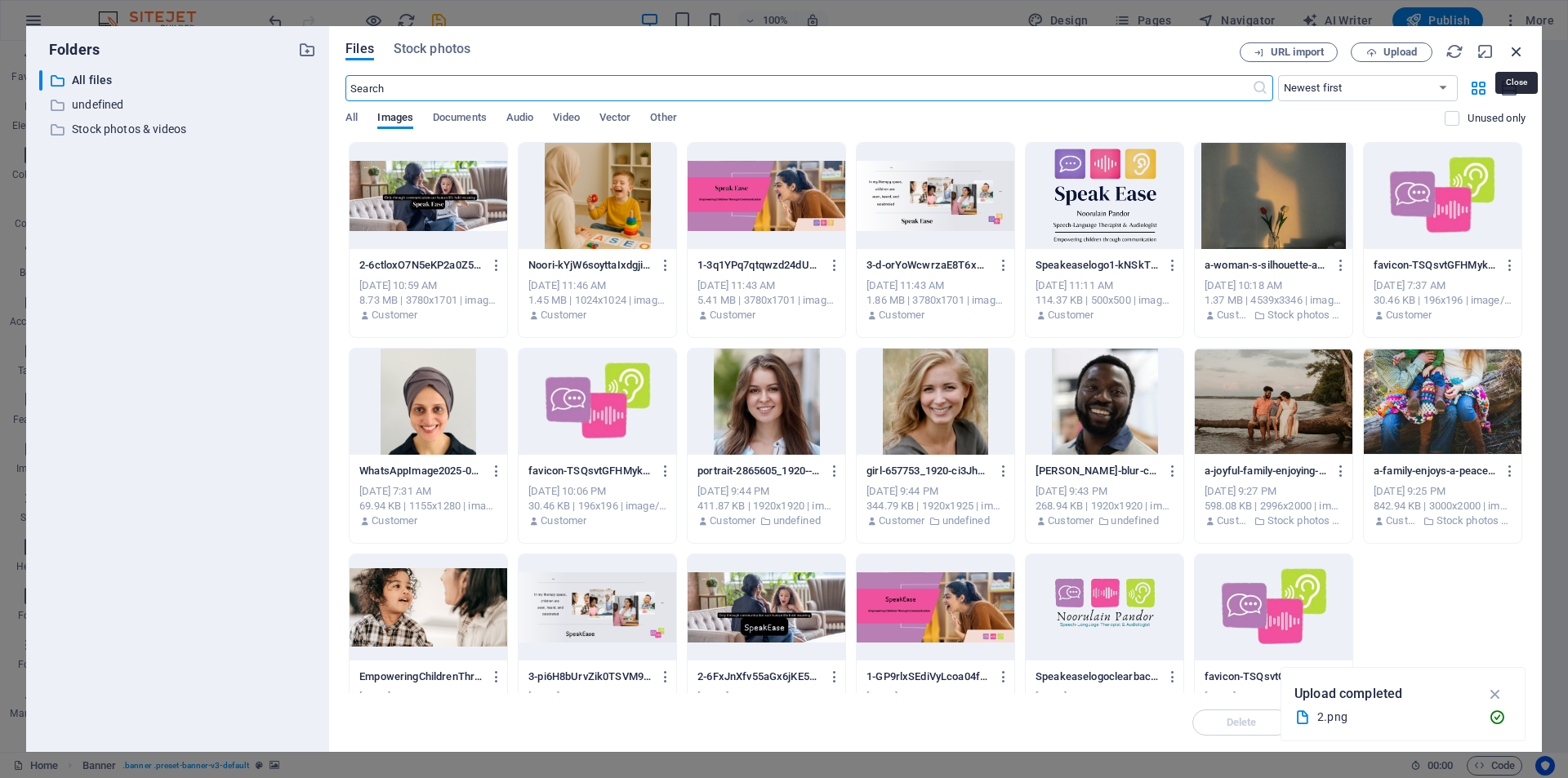
click at [1513, 50] on icon "button" at bounding box center [1516, 51] width 18 height 18
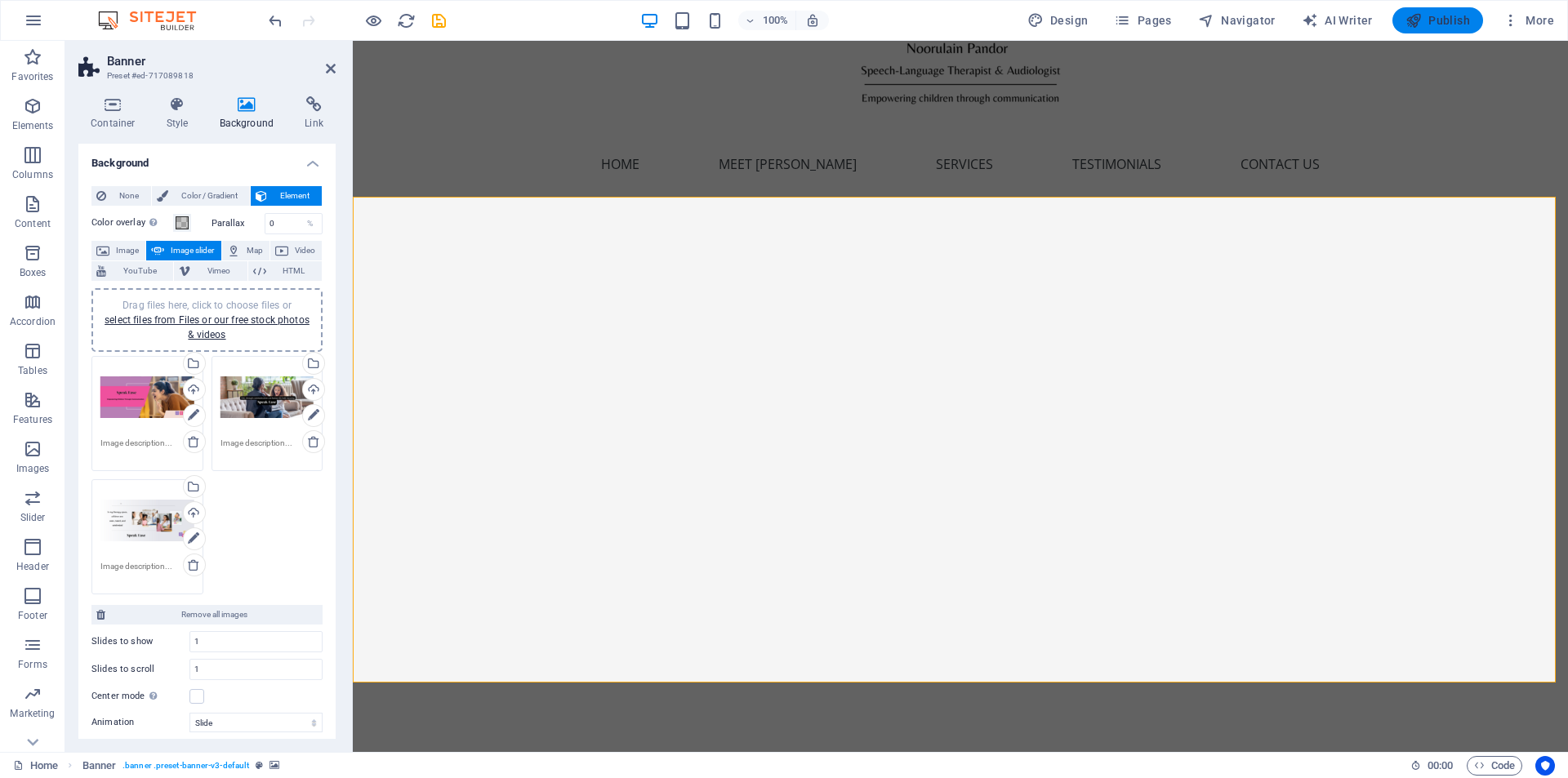
click at [1450, 20] on span "Publish" at bounding box center [1438, 20] width 65 height 17
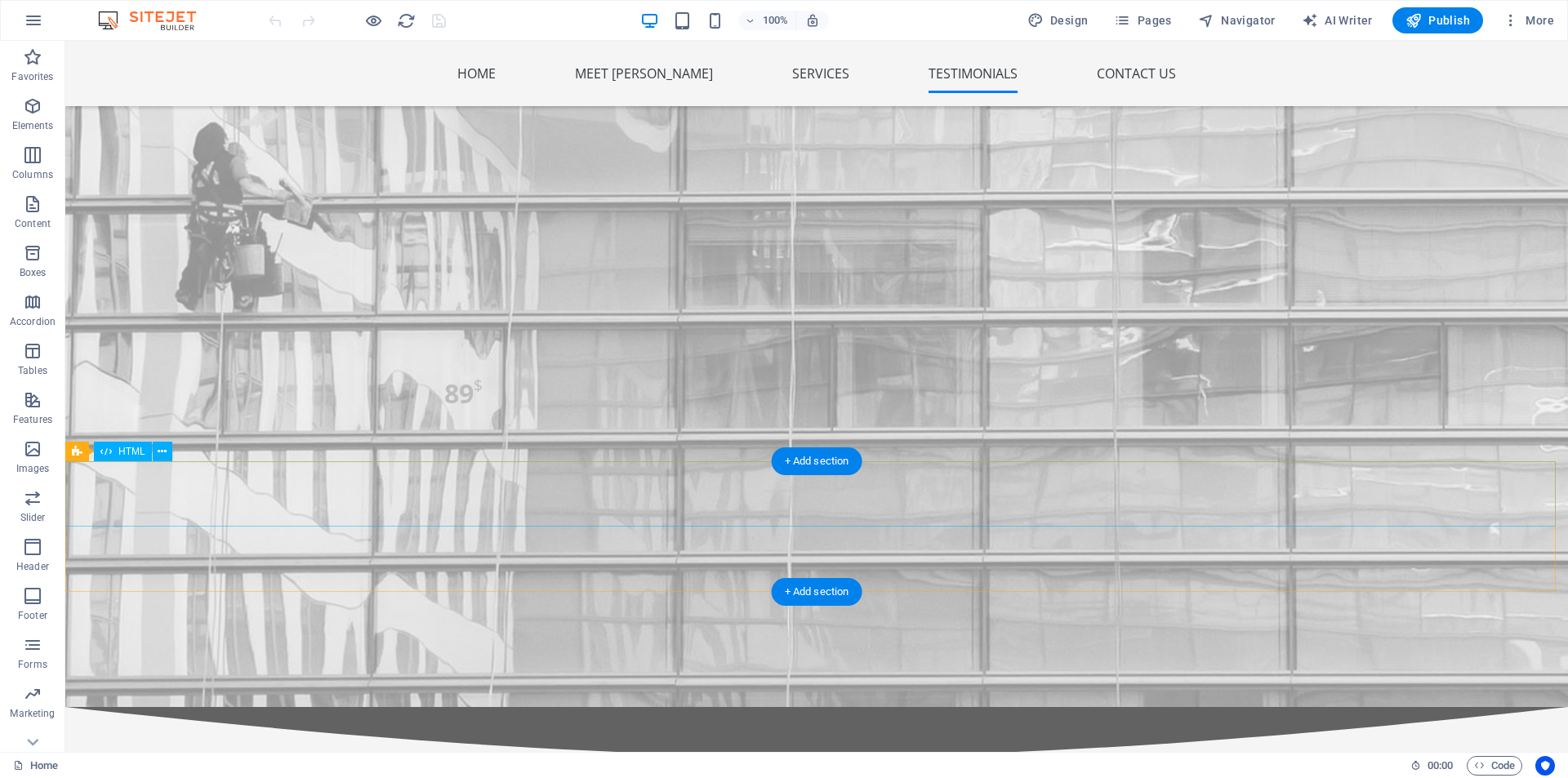
scroll to position [5655, 0]
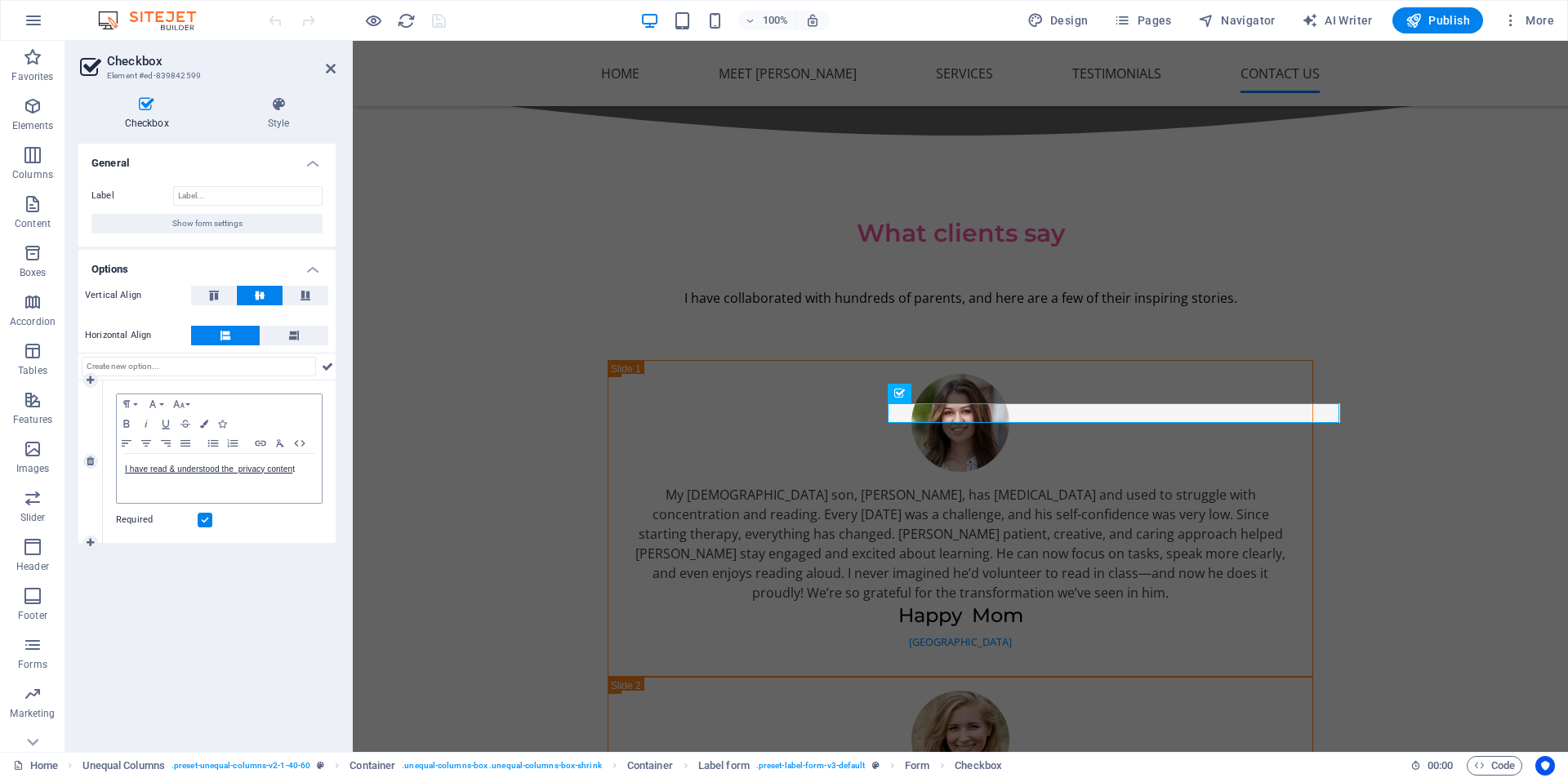
scroll to position [5580, 0]
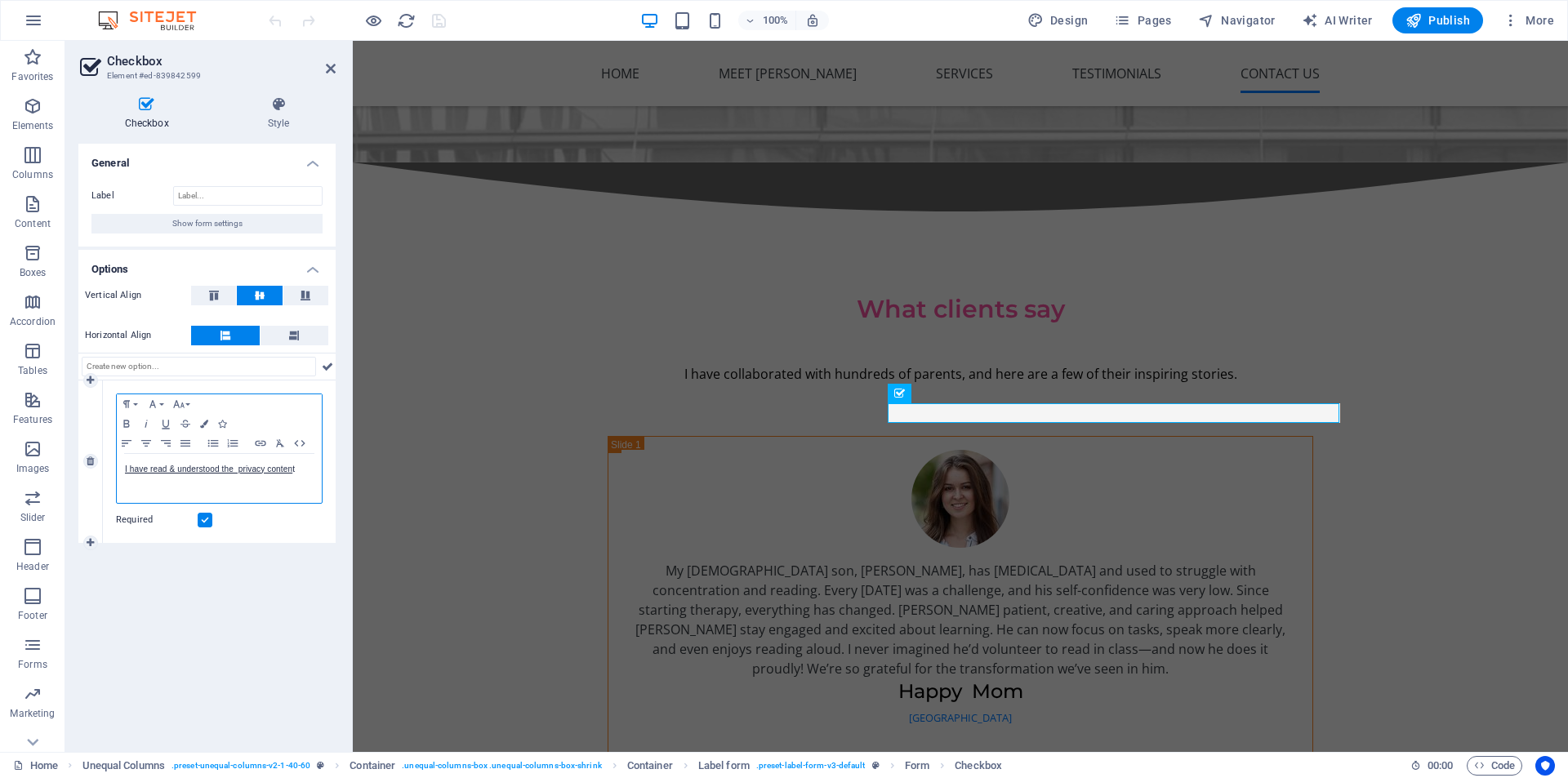
click at [239, 478] on div "I have read & understood the privacy conten t" at bounding box center [220, 478] width 205 height 49
click at [1430, 24] on span "Publish" at bounding box center [1438, 20] width 65 height 17
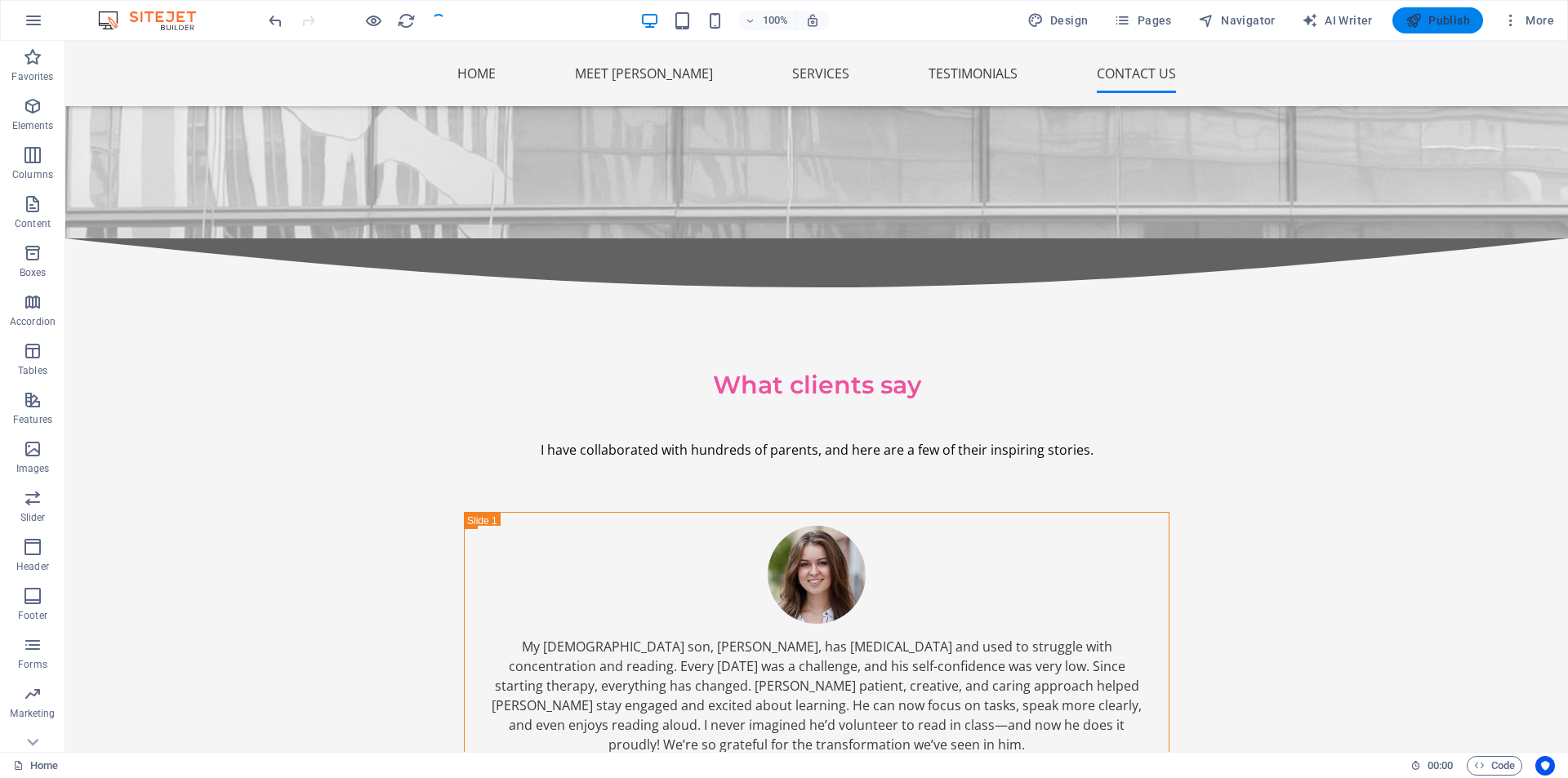
scroll to position [5655, 0]
